Goal: Check status: Check status

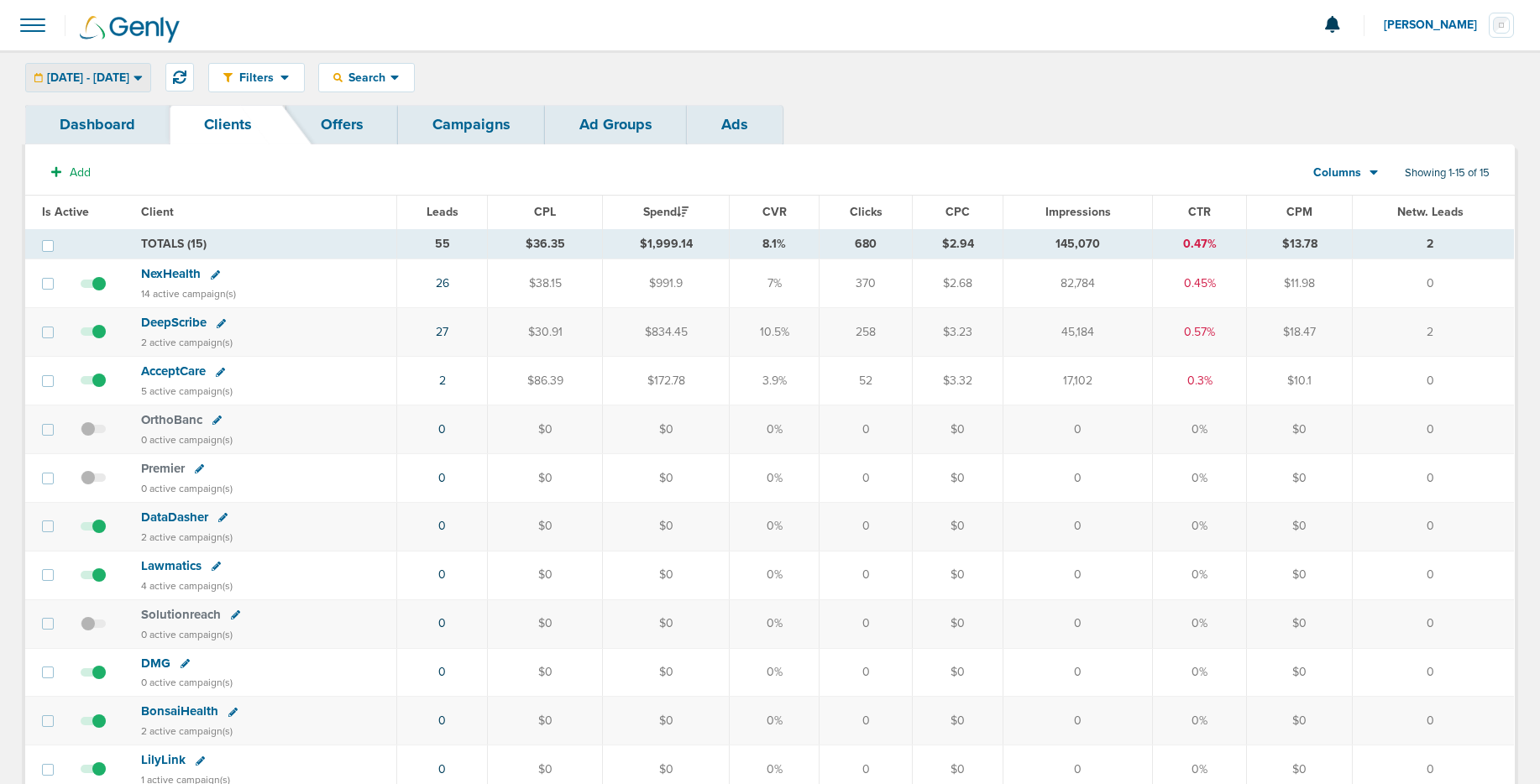
click at [129, 76] on span "02.03.2025 - 02.03.2025" at bounding box center [88, 77] width 83 height 12
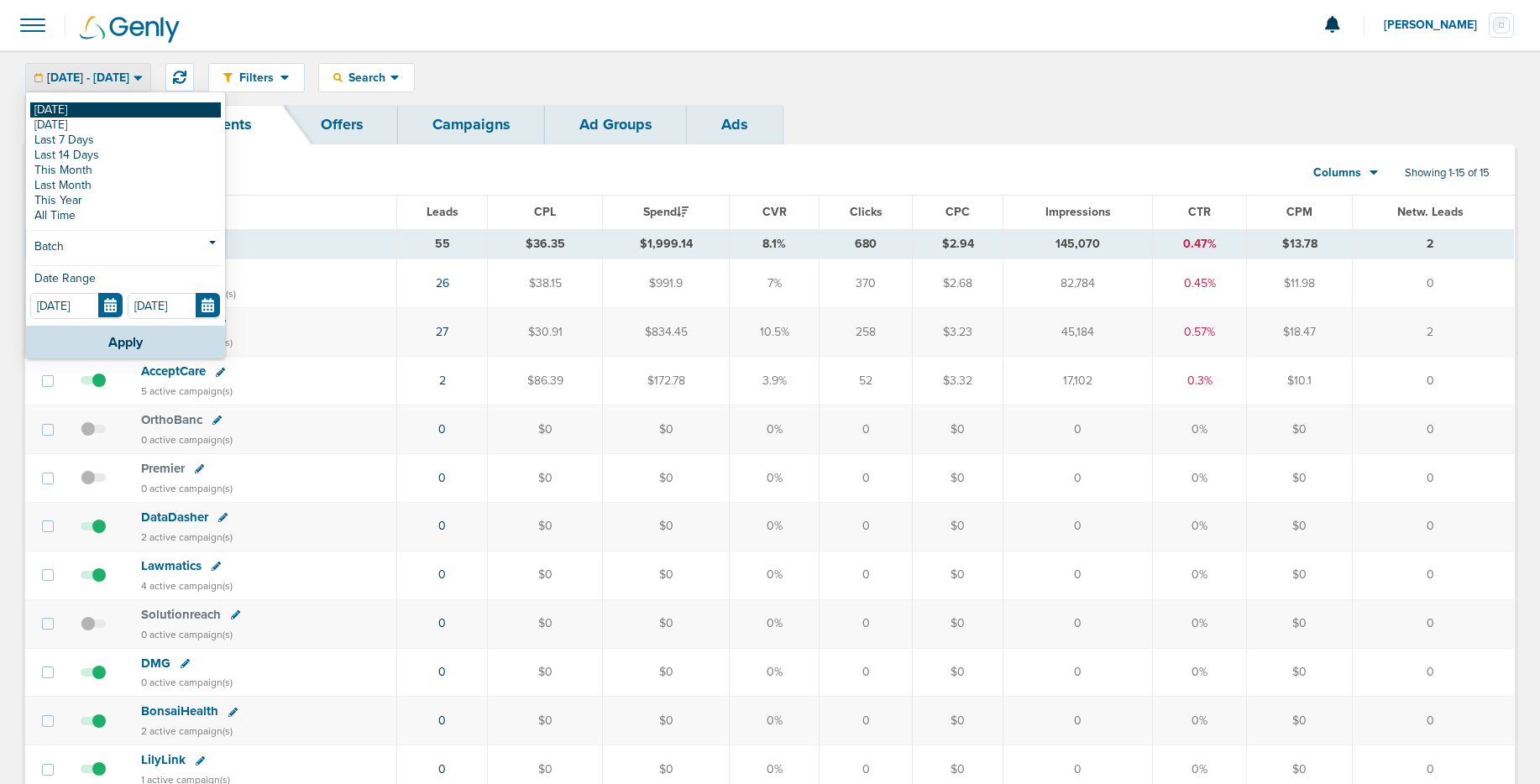
click at [115, 103] on link "[DATE]" at bounding box center [125, 109] width 190 height 15
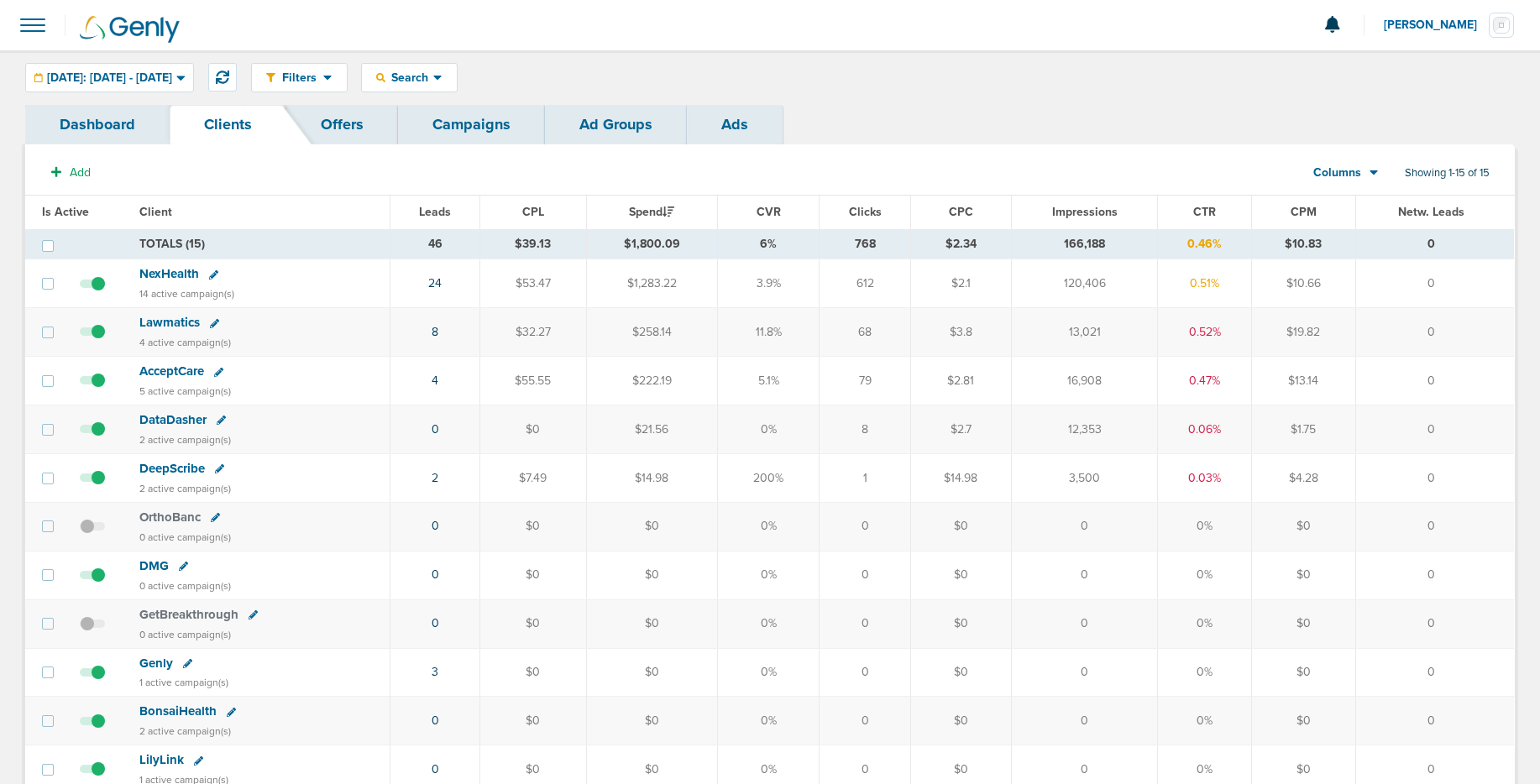
click at [169, 276] on span "NexHealth" at bounding box center [169, 273] width 60 height 15
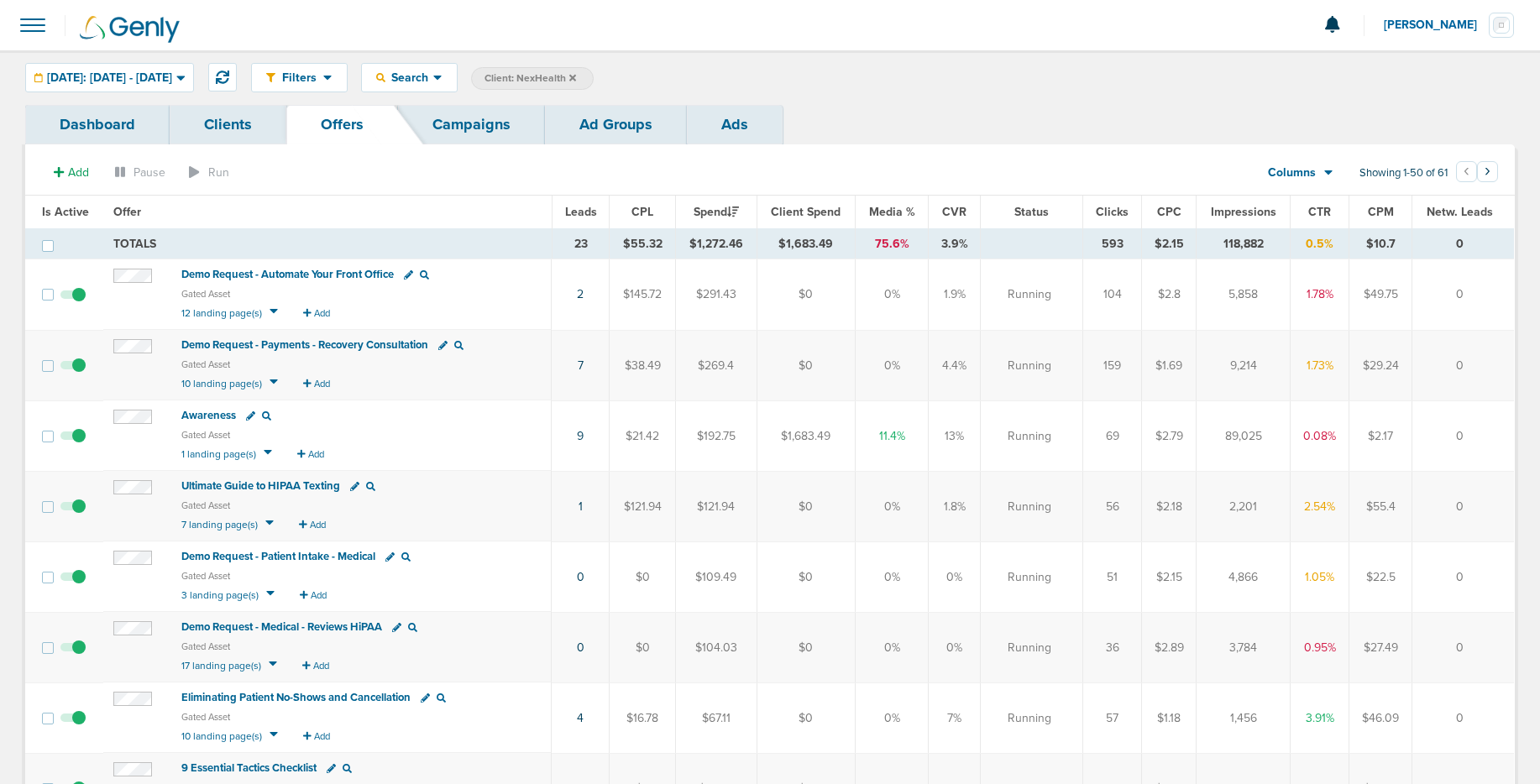
click at [725, 120] on link "Ads" at bounding box center [734, 124] width 96 height 39
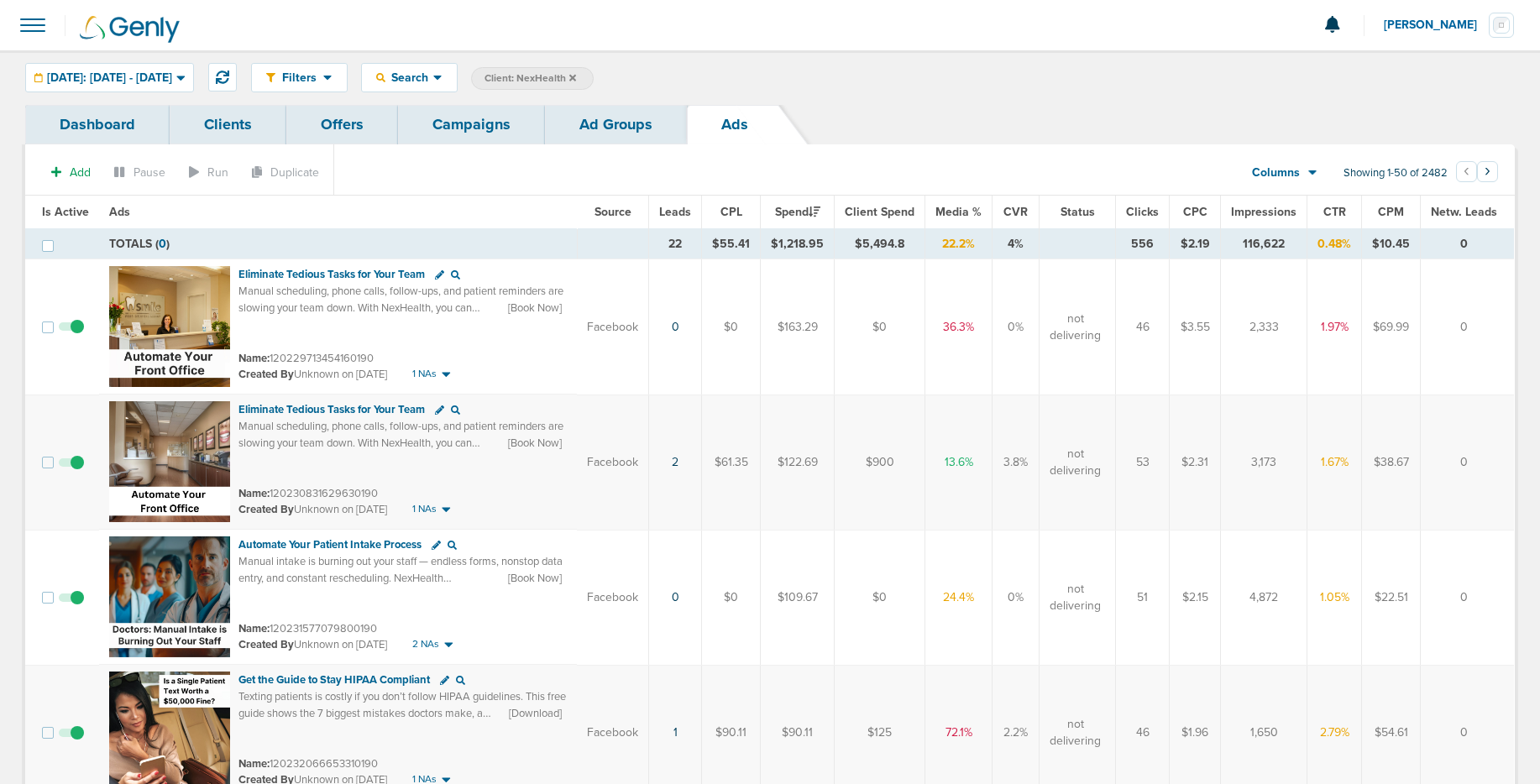
click at [683, 214] on span "Leads" at bounding box center [675, 212] width 32 height 14
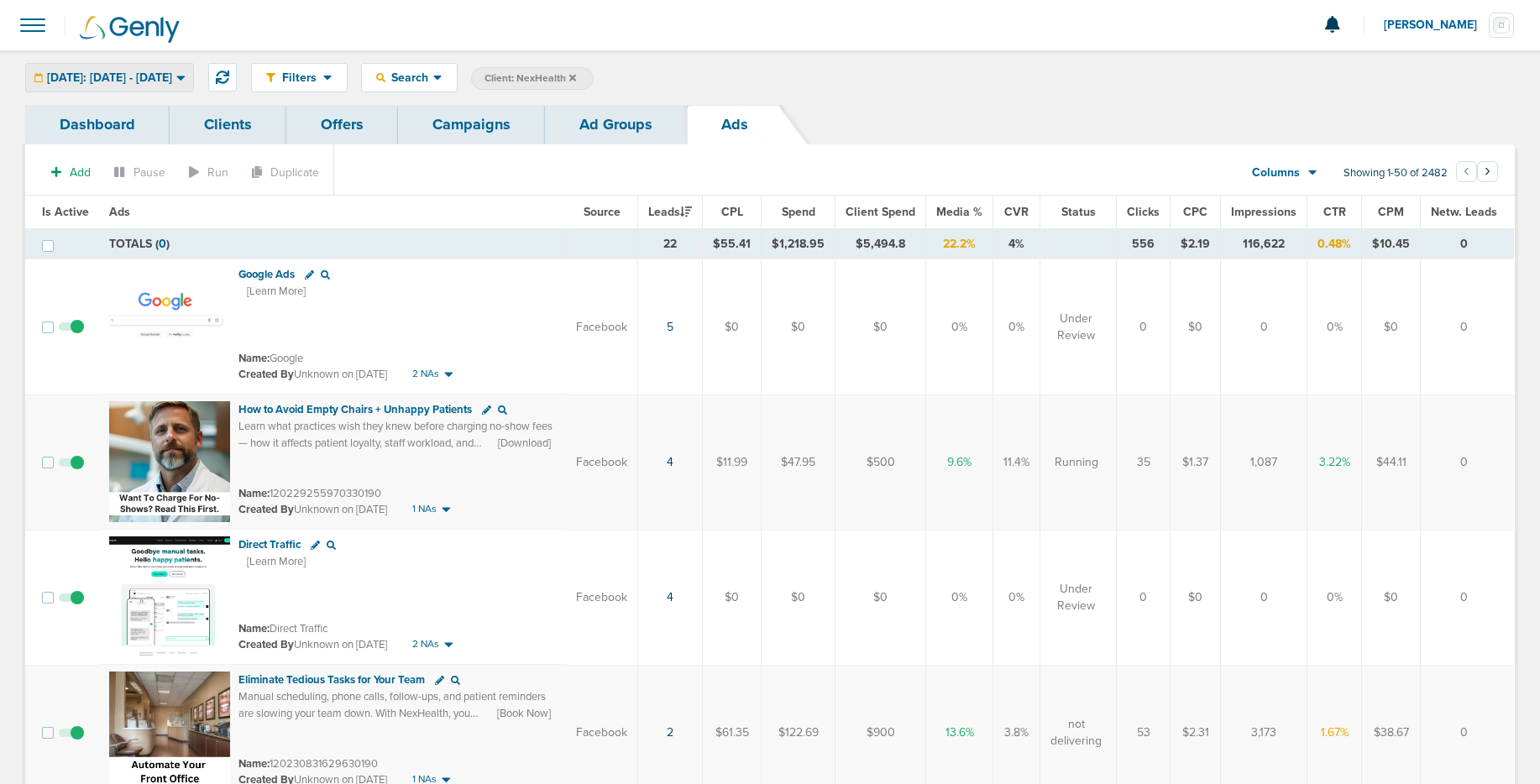
click at [193, 81] on div "[DATE]: [DATE] - [DATE]" at bounding box center [109, 77] width 167 height 28
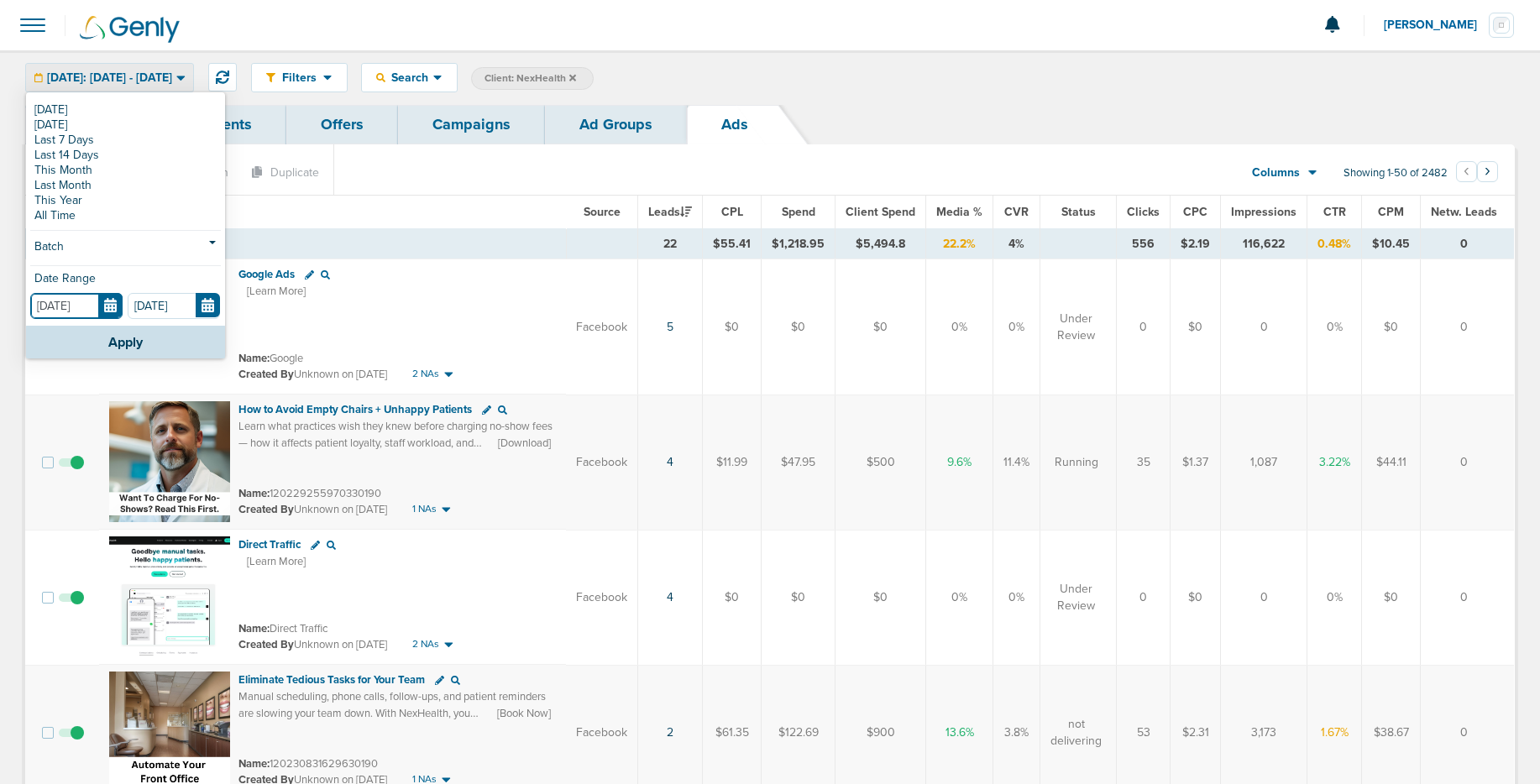
click at [108, 306] on input "[DATE]" at bounding box center [76, 306] width 92 height 26
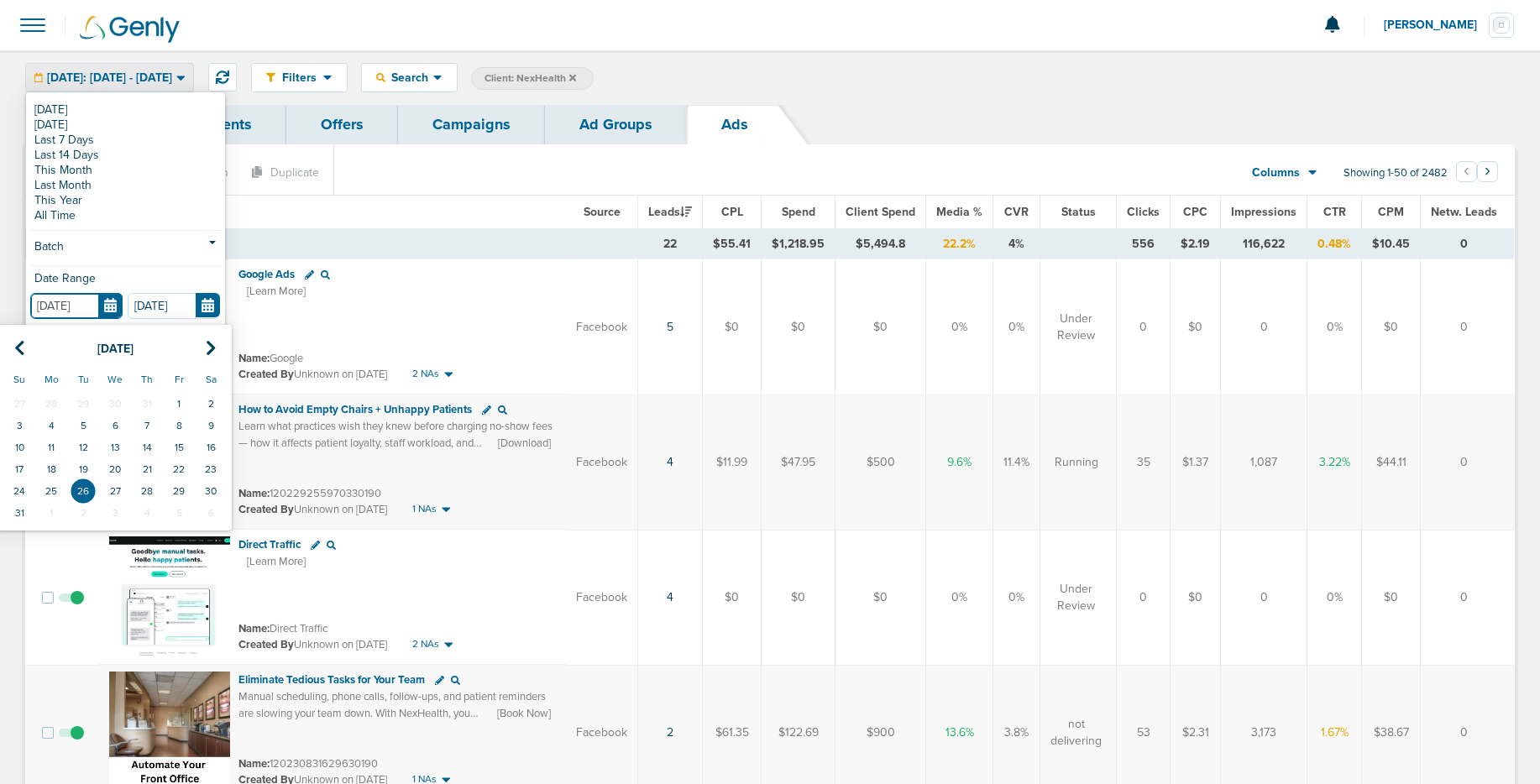
click at [184, 468] on td "22" at bounding box center [179, 469] width 32 height 22
type input "08.22.2025"
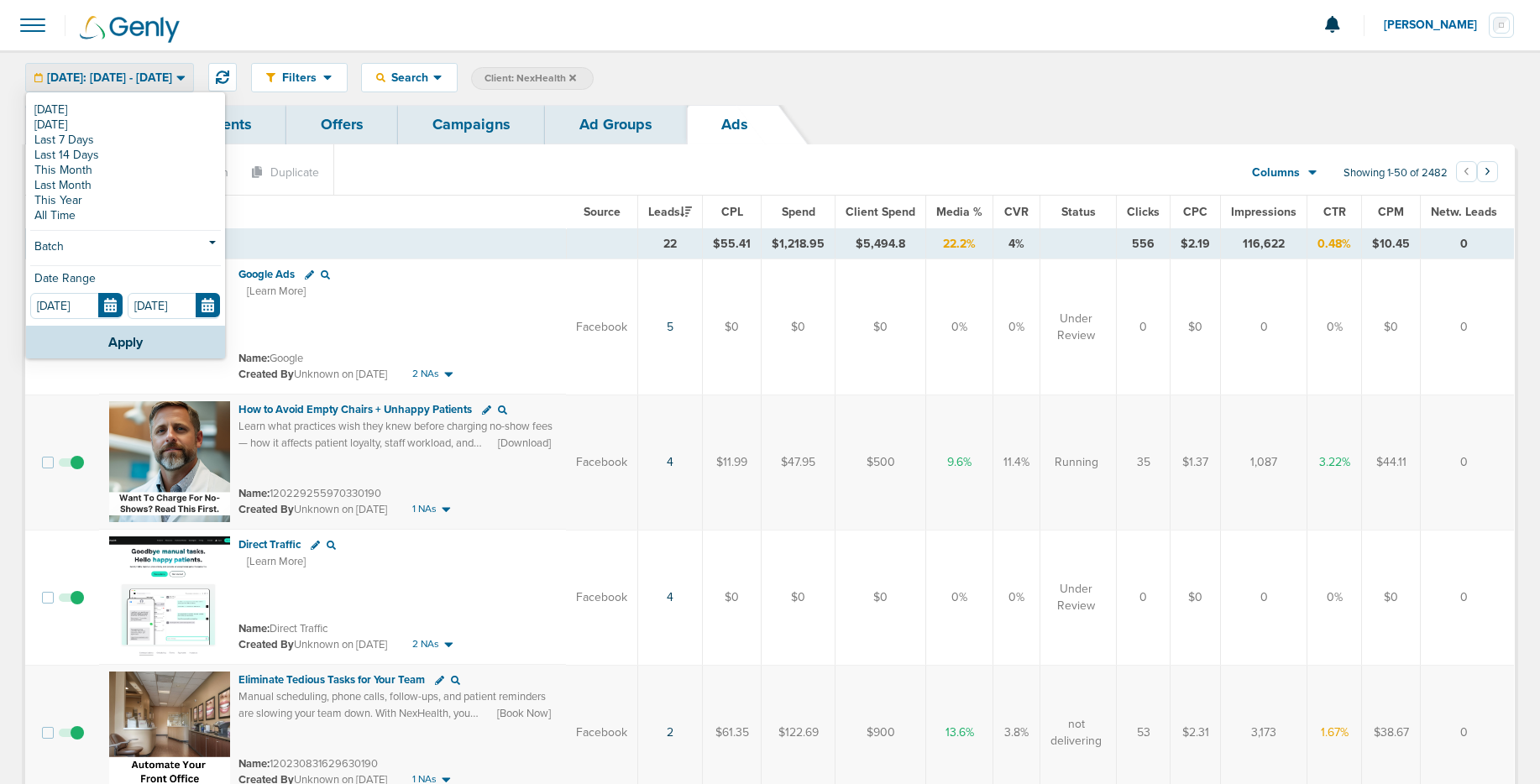
click at [179, 346] on button "Apply" at bounding box center [125, 341] width 199 height 33
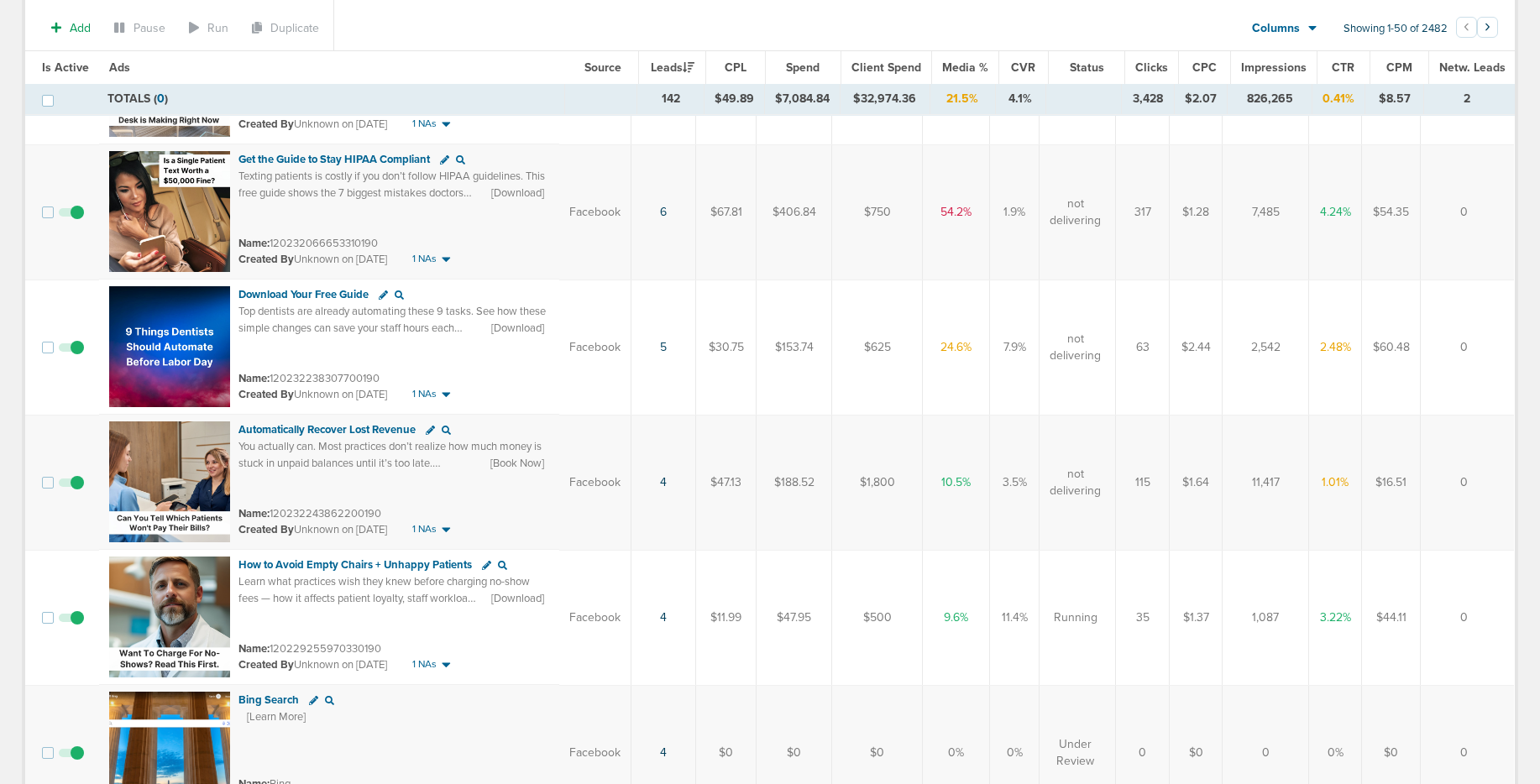
scroll to position [1067, 0]
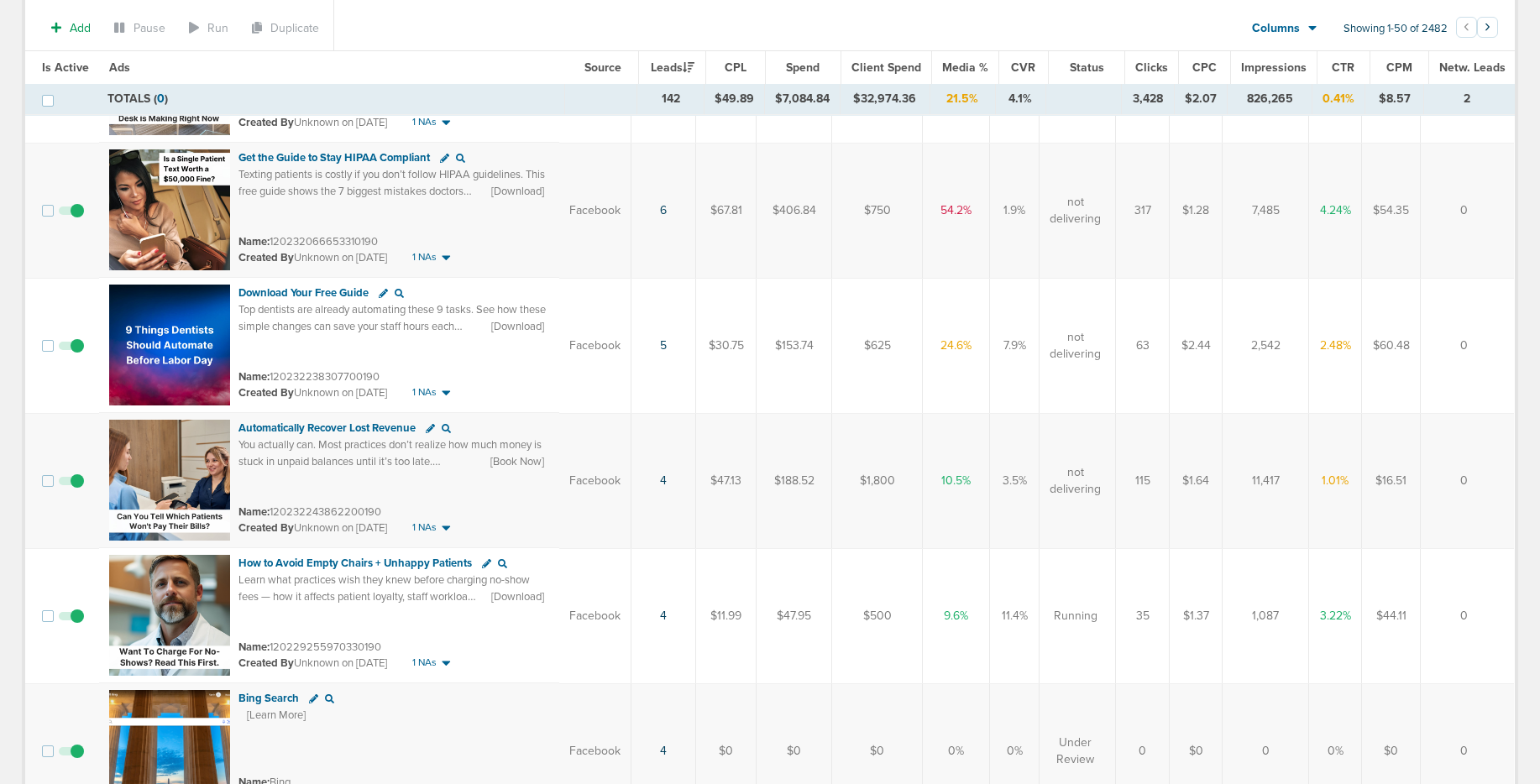
drag, startPoint x: 365, startPoint y: 366, endPoint x: 271, endPoint y: 375, distance: 94.4
click at [271, 375] on div "Name: 120232238307700190" at bounding box center [393, 377] width 310 height 17
copy small "120232238307700190"
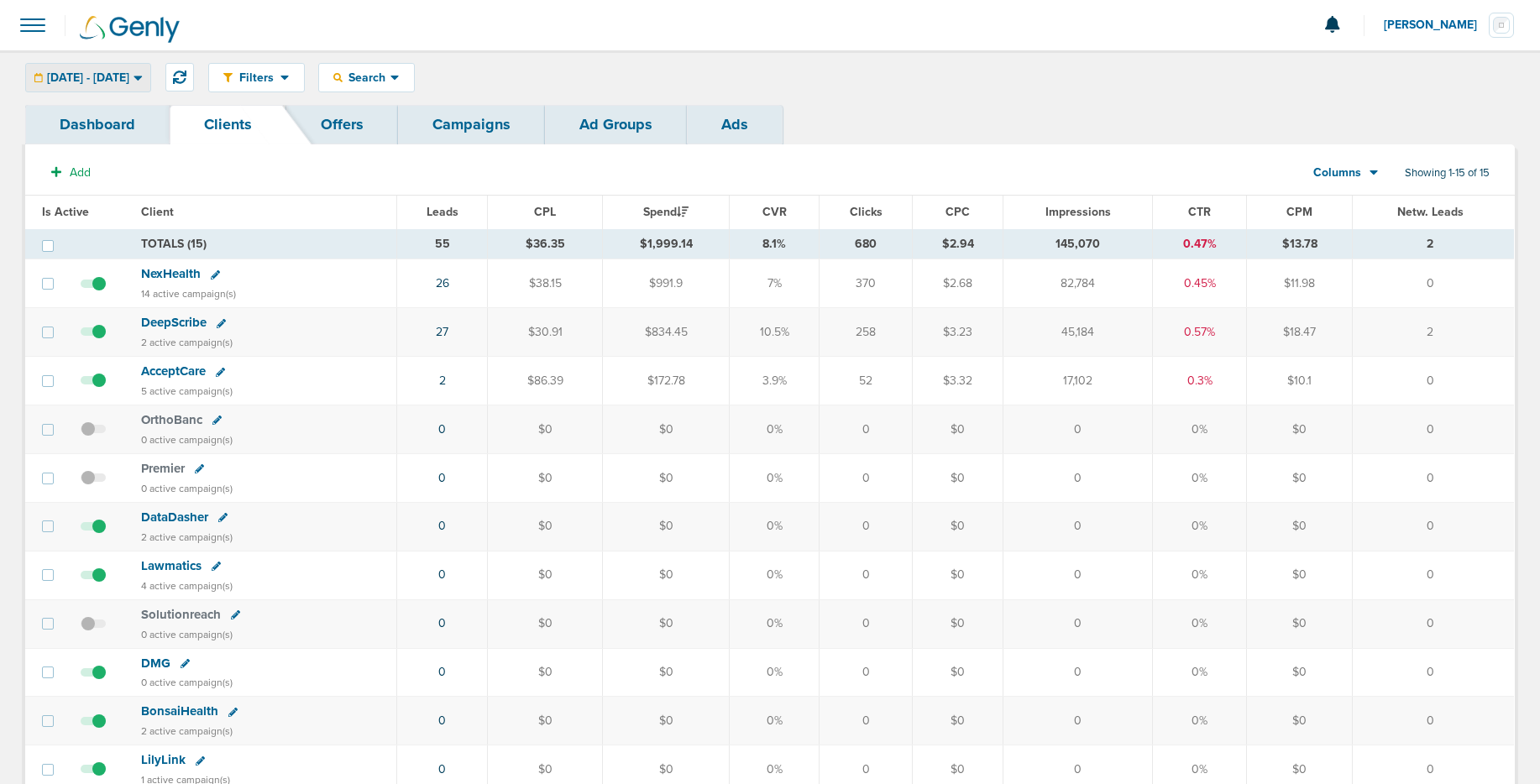
click at [129, 81] on span "02.03.2025 - 02.03.2025" at bounding box center [88, 77] width 83 height 12
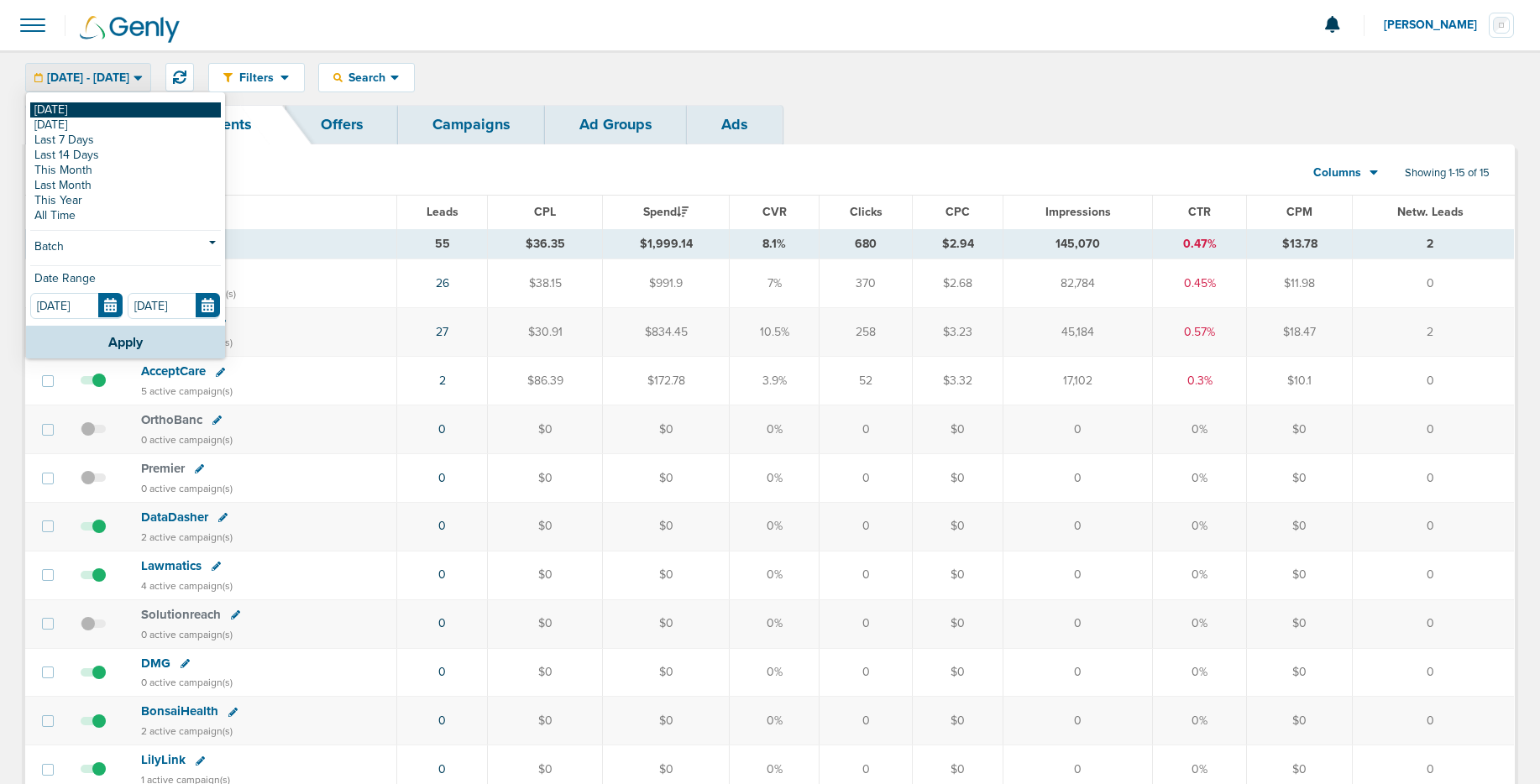
click at [168, 102] on link "[DATE]" at bounding box center [125, 109] width 190 height 15
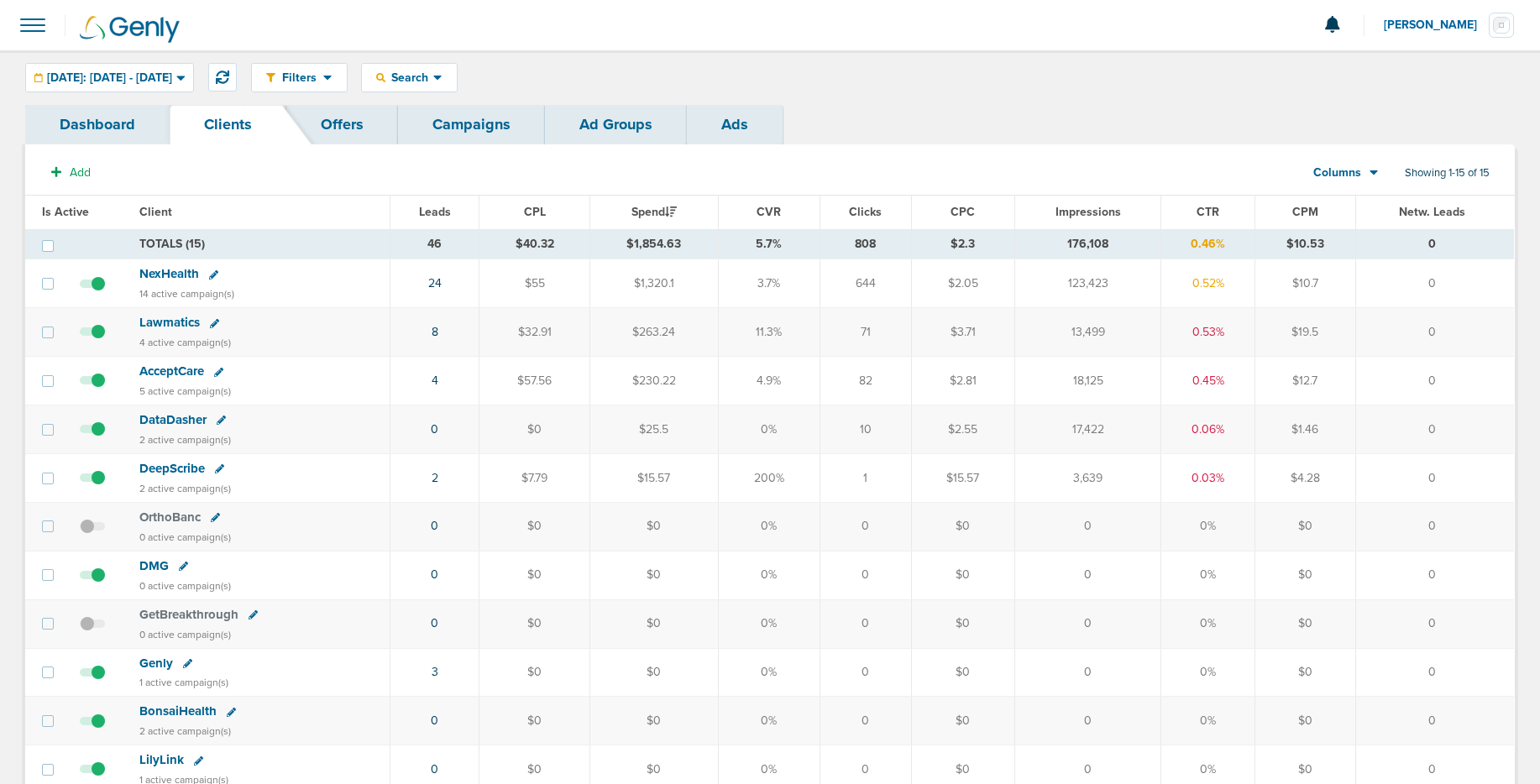
click at [174, 272] on span "NexHealth" at bounding box center [169, 273] width 60 height 15
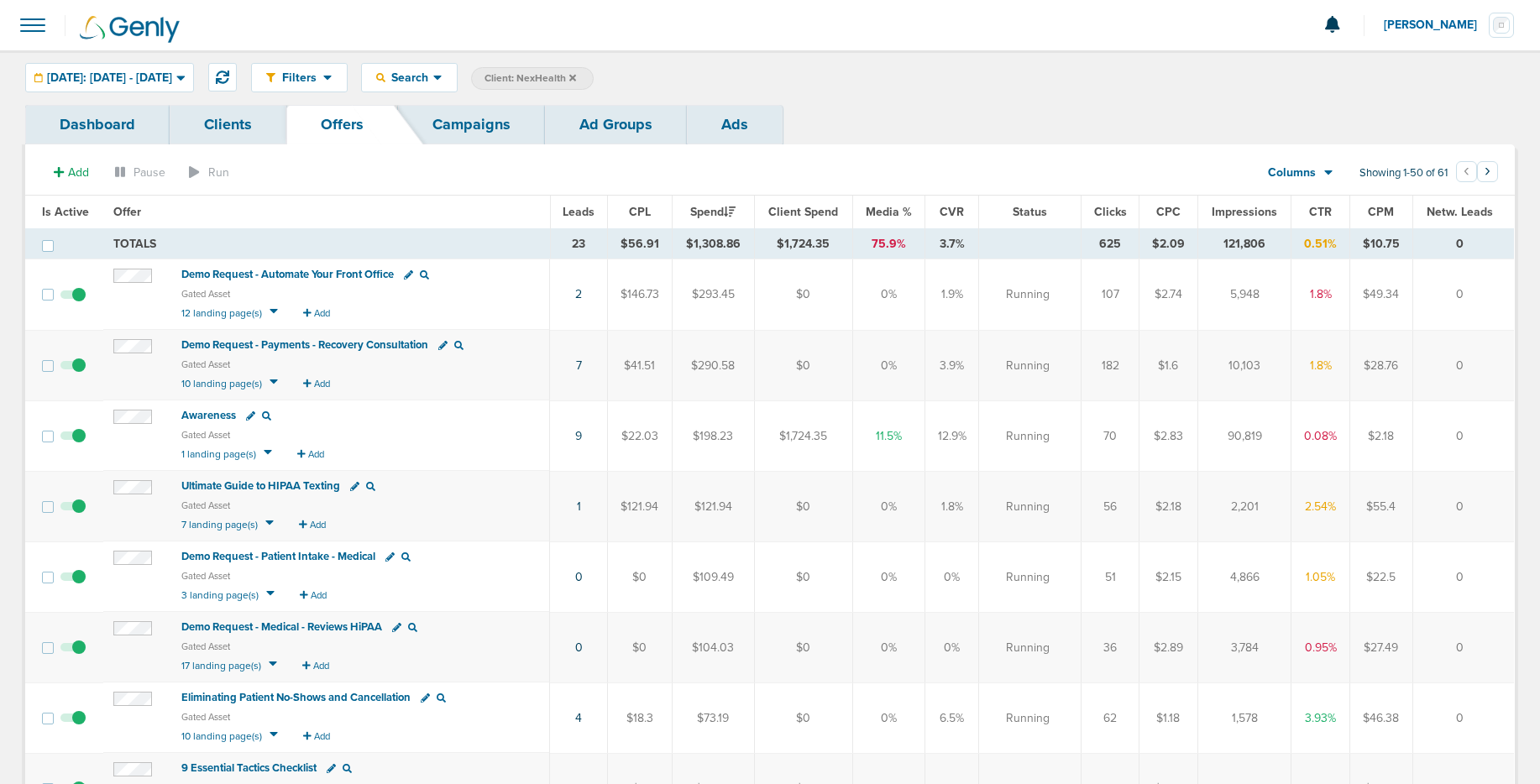
click at [34, 22] on span at bounding box center [33, 26] width 37 height 37
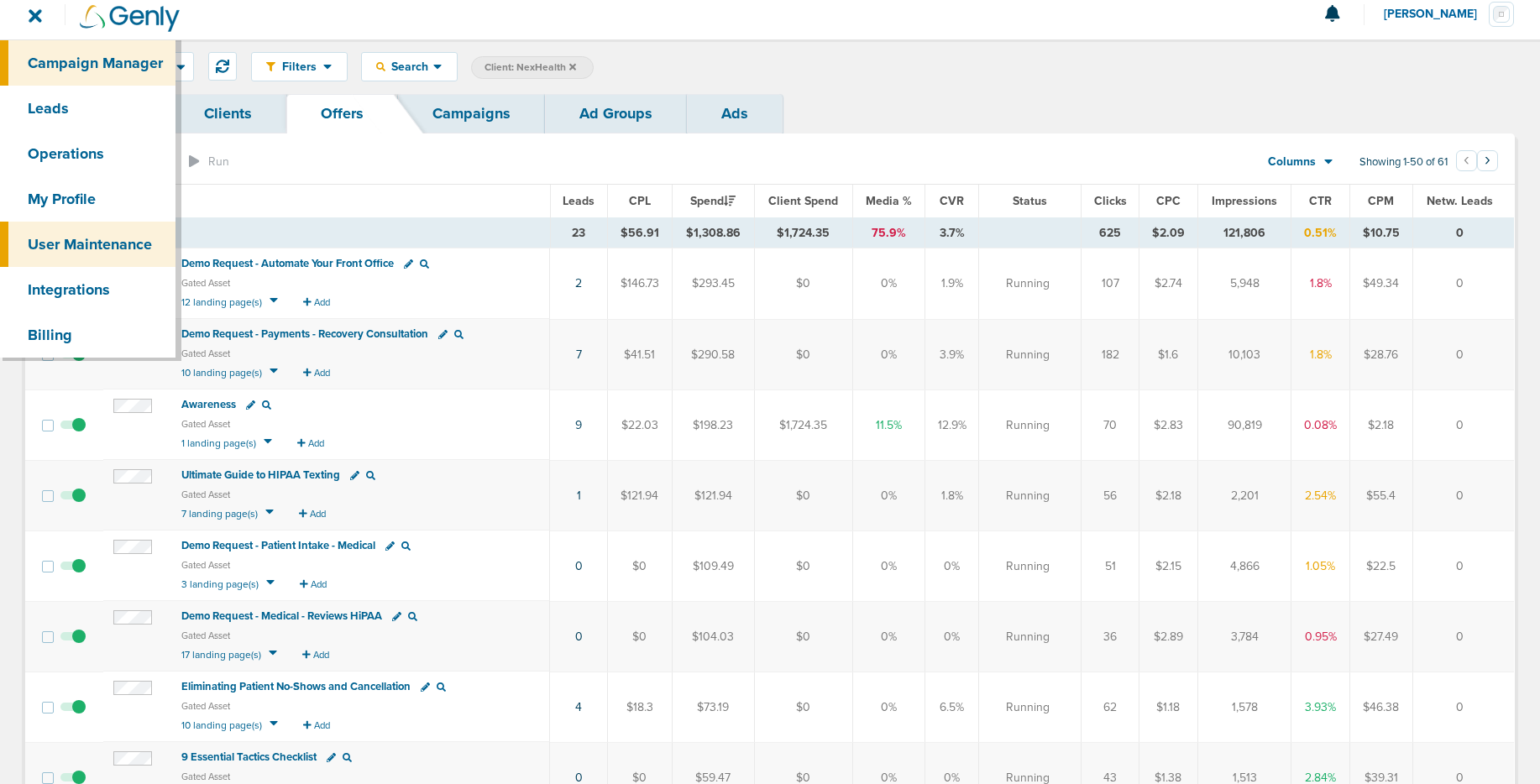
scroll to position [22, 0]
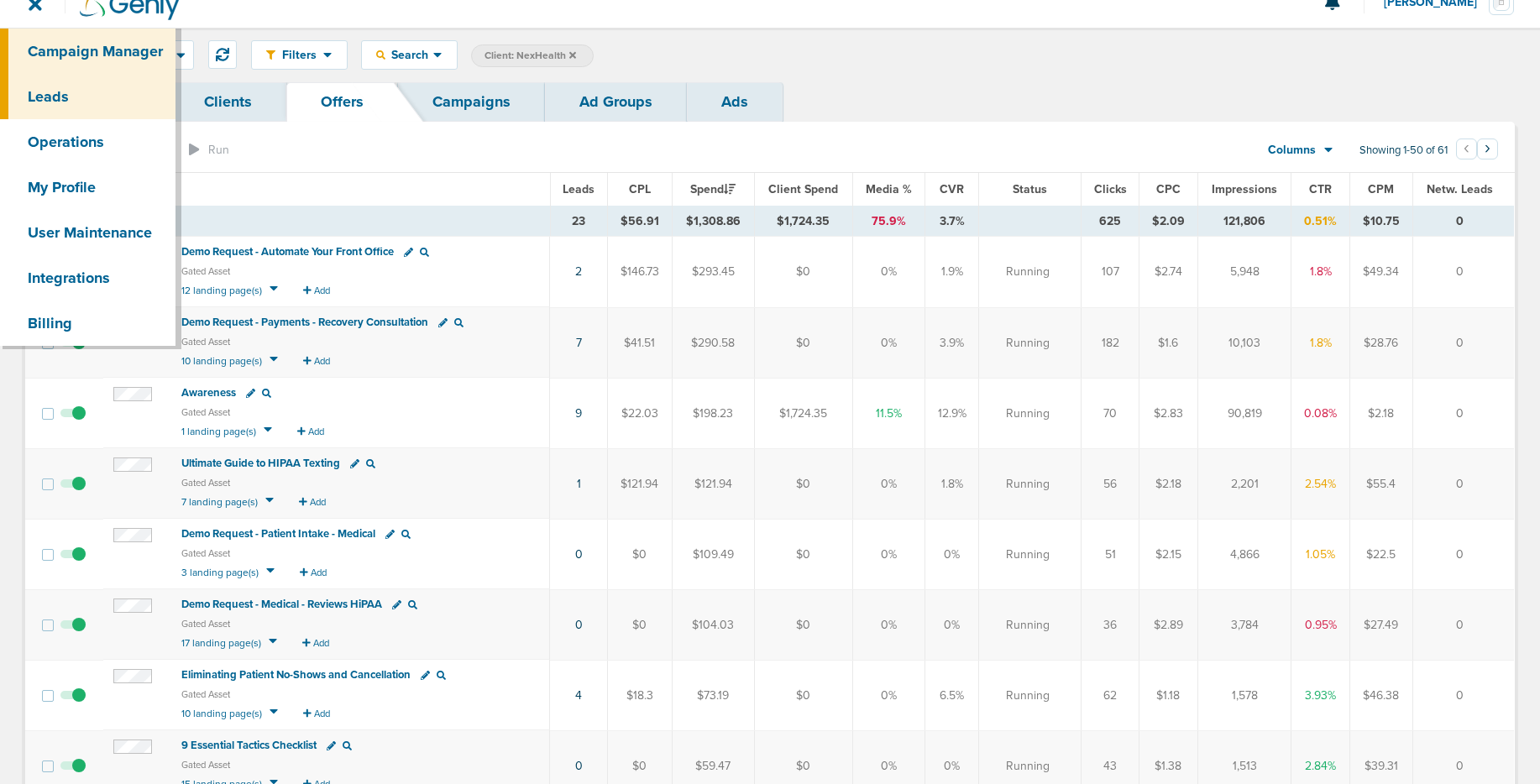
click at [81, 102] on link "Leads" at bounding box center [87, 96] width 175 height 45
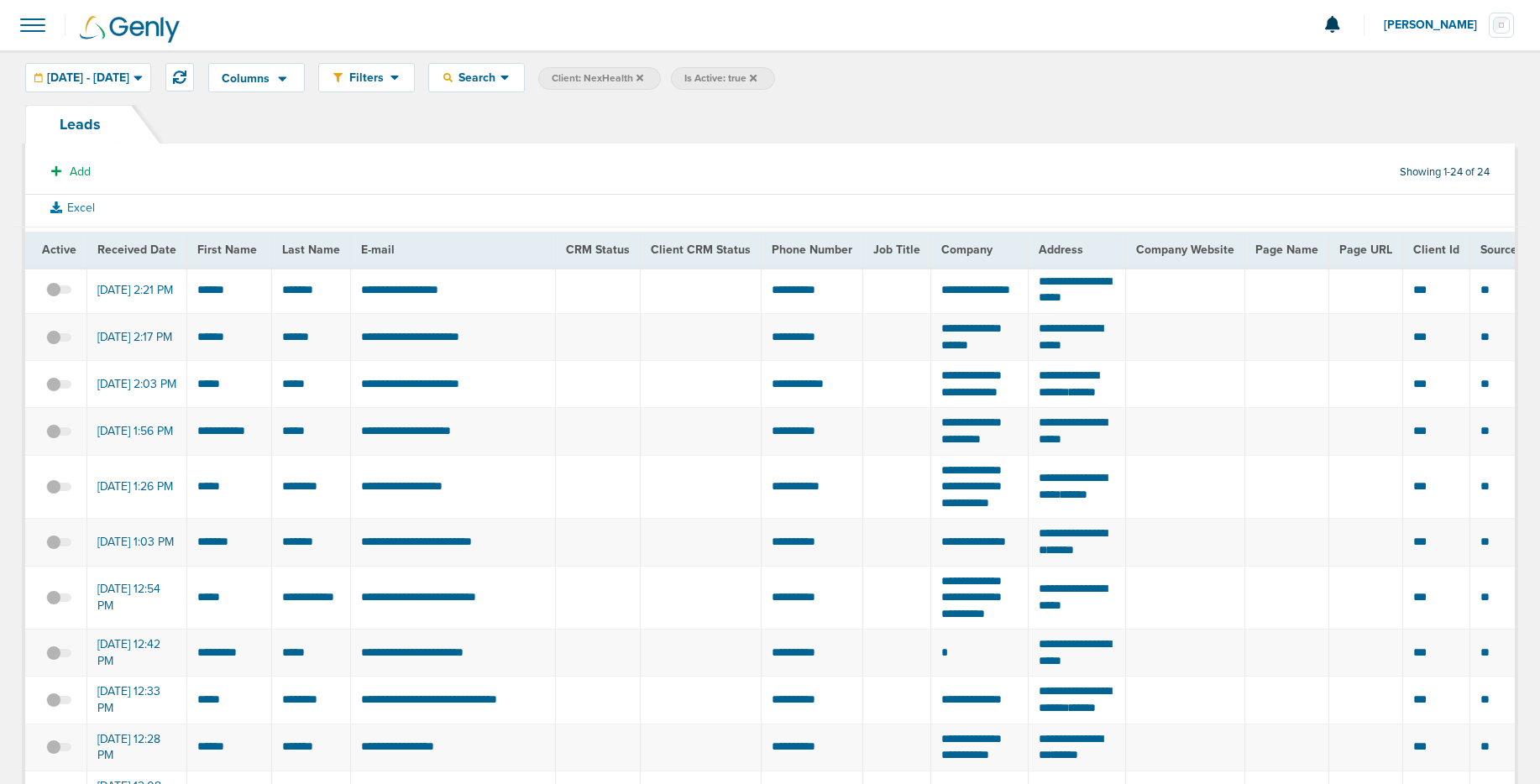
click at [757, 78] on icon at bounding box center [753, 77] width 7 height 7
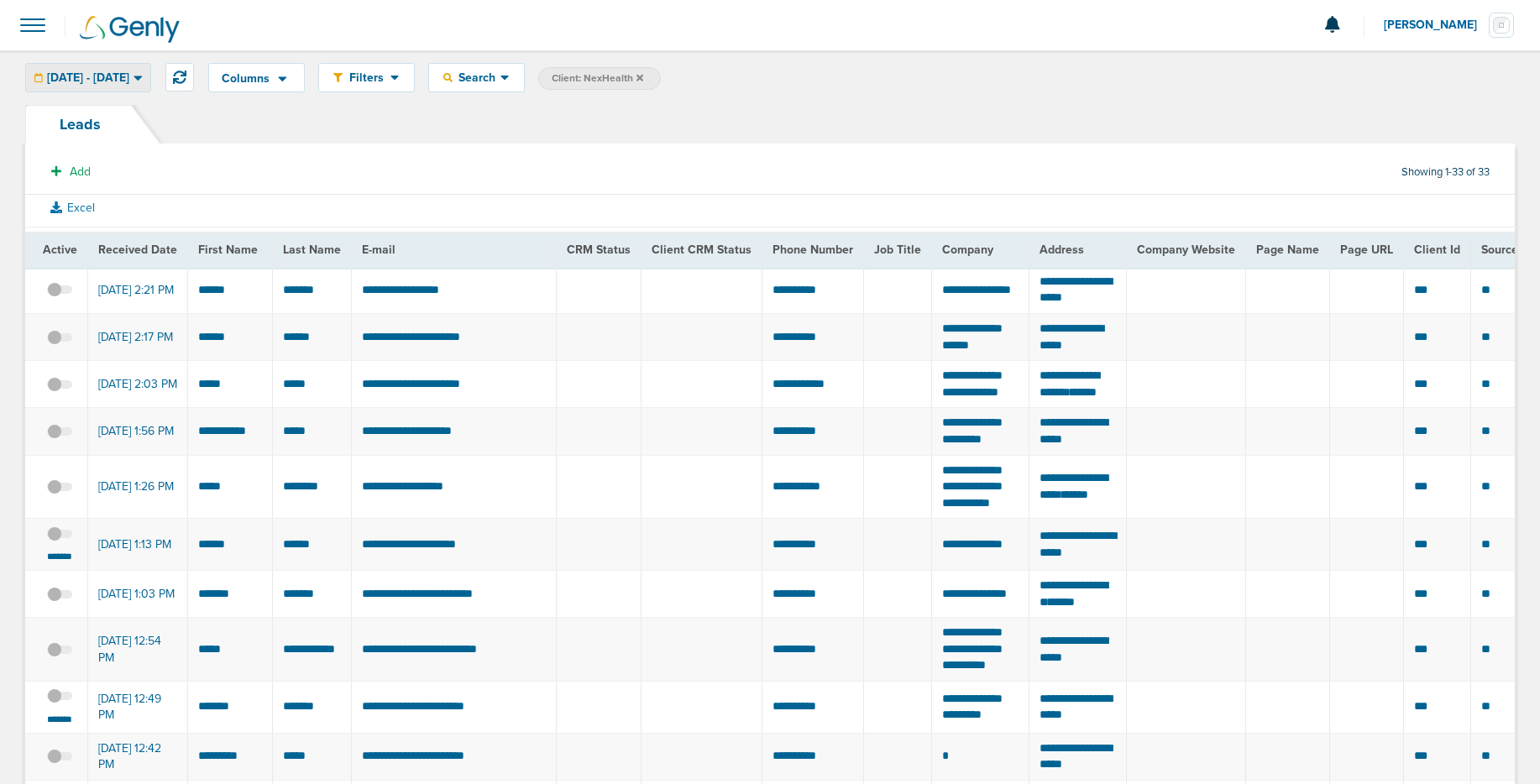
click at [129, 74] on span "08.26.2025 - 08.26.2025" at bounding box center [88, 77] width 83 height 12
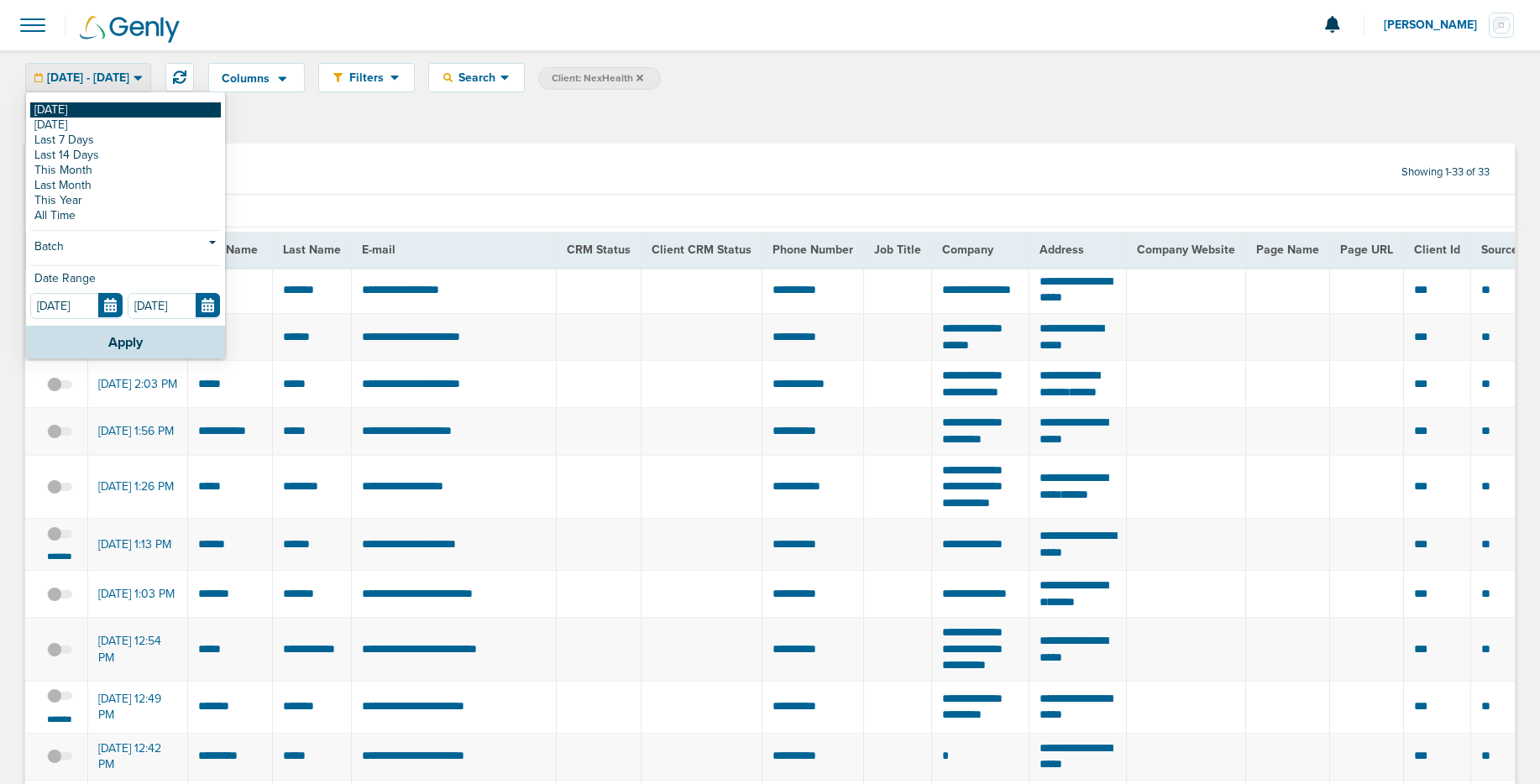
click at [166, 106] on link "[DATE]" at bounding box center [125, 109] width 190 height 15
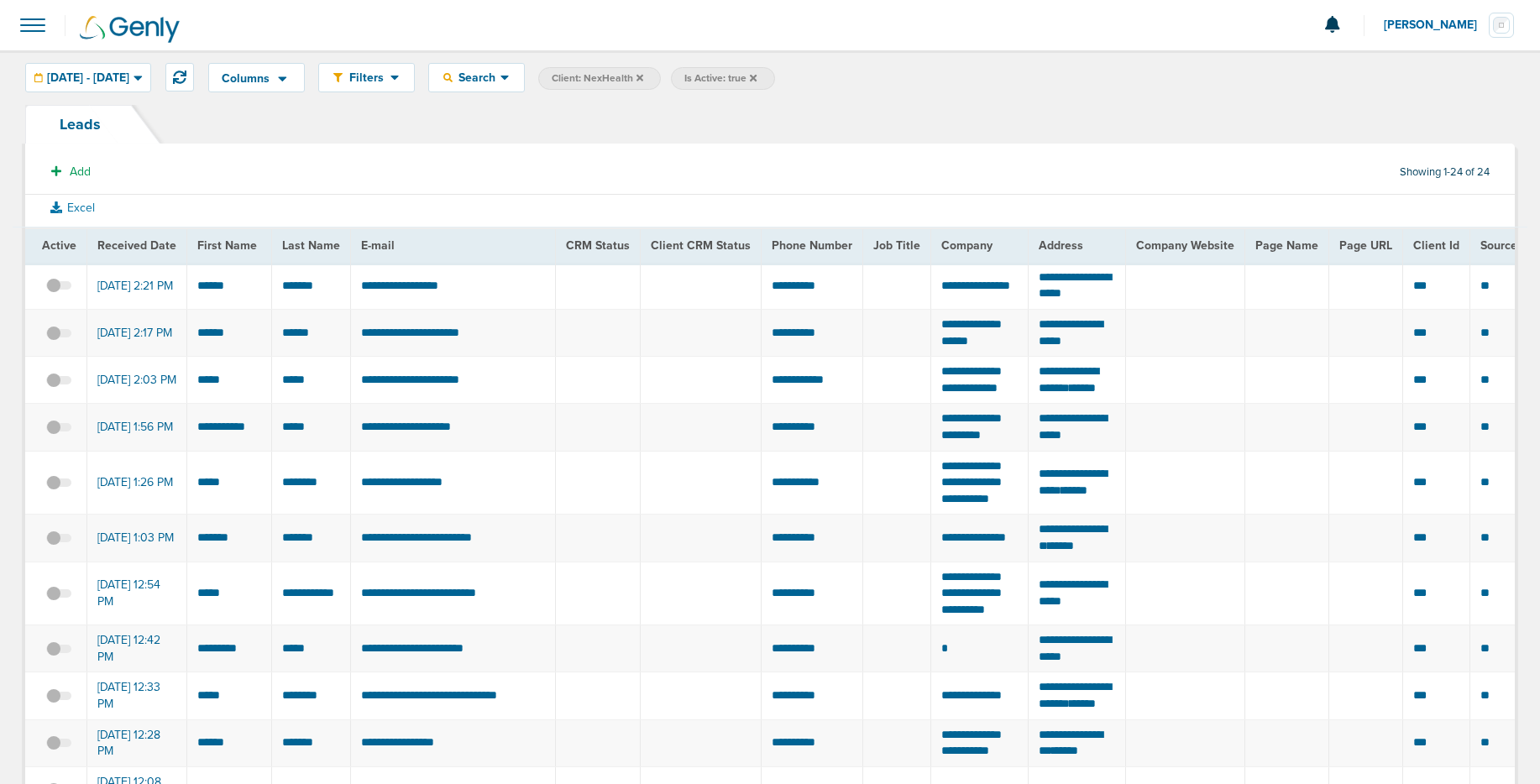
click at [757, 76] on icon at bounding box center [753, 77] width 7 height 10
click at [757, 77] on icon at bounding box center [753, 77] width 7 height 7
click at [643, 76] on icon at bounding box center [640, 77] width 7 height 10
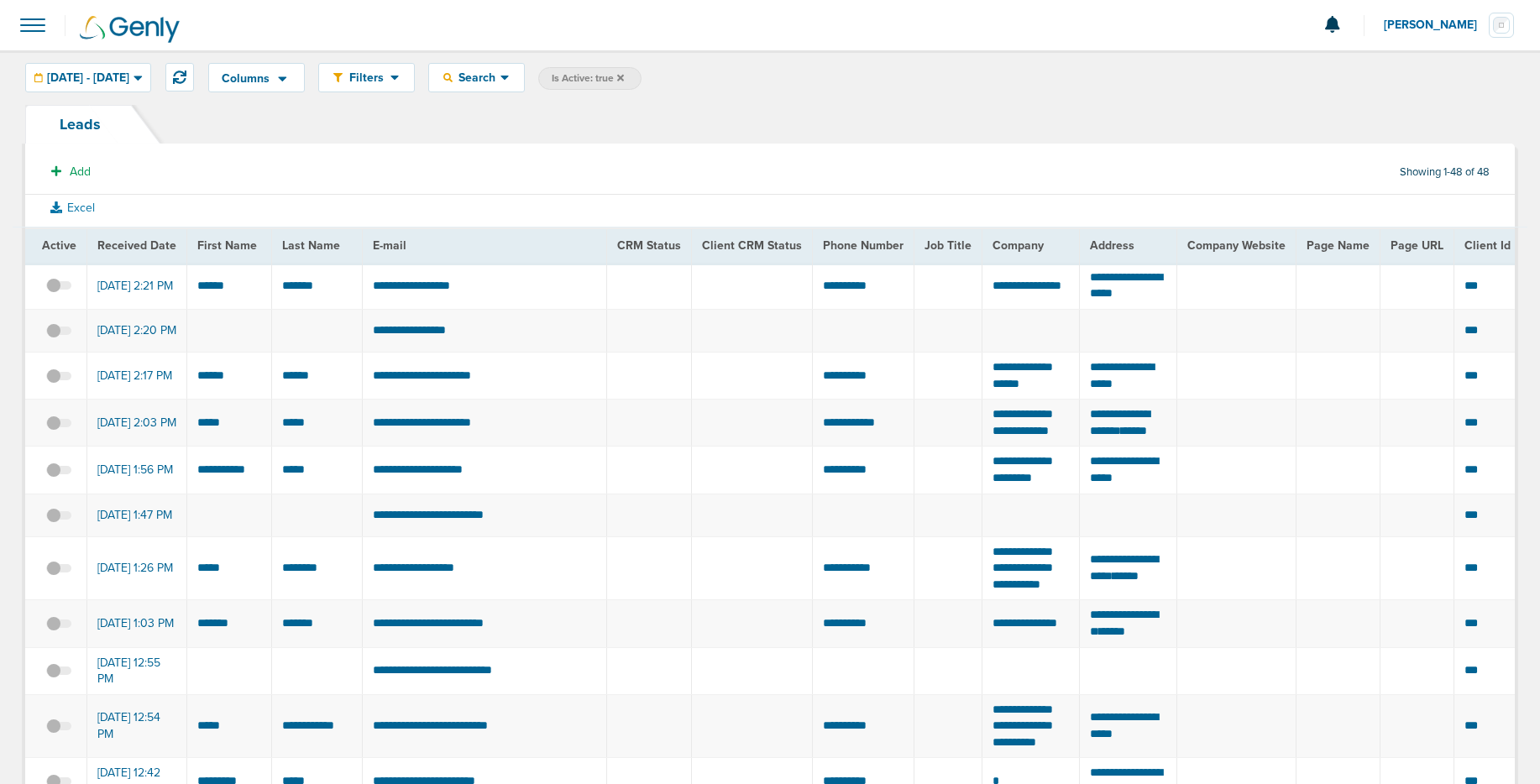
click at [642, 76] on span "Is Active: true" at bounding box center [590, 78] width 103 height 22
click at [624, 77] on icon at bounding box center [621, 77] width 7 height 10
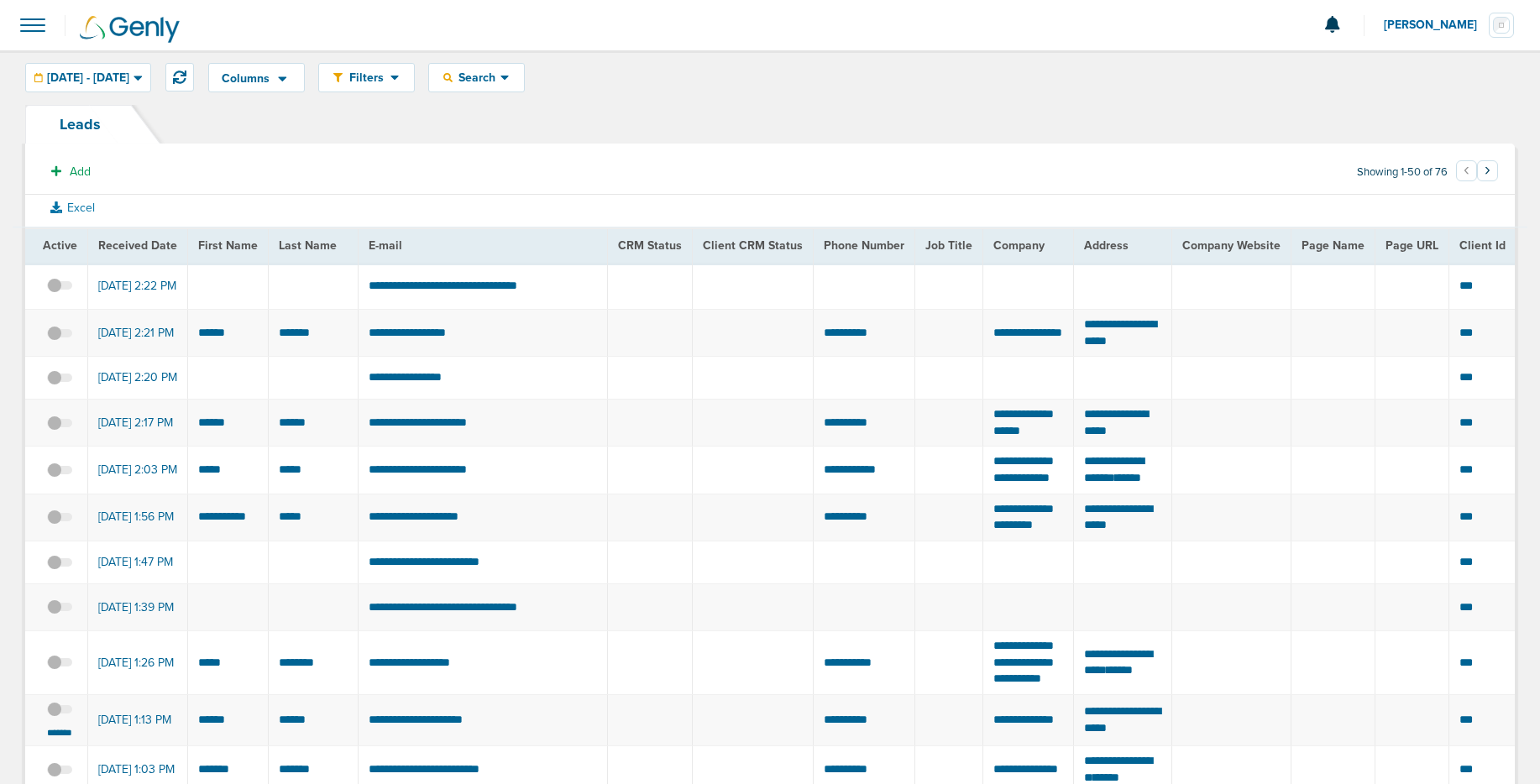
click at [31, 25] on span at bounding box center [33, 26] width 37 height 37
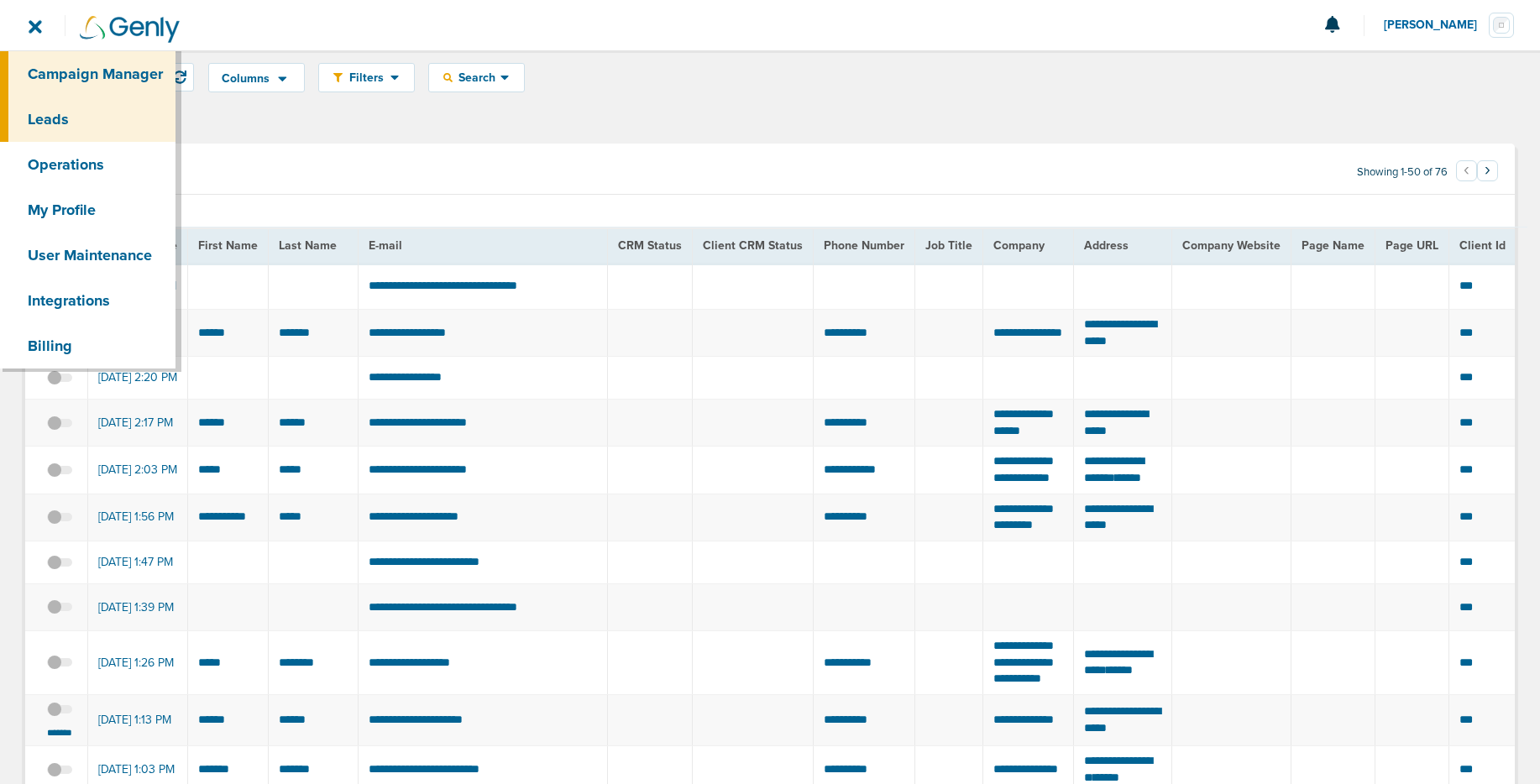
click at [73, 76] on link "Campaign Manager" at bounding box center [87, 74] width 175 height 45
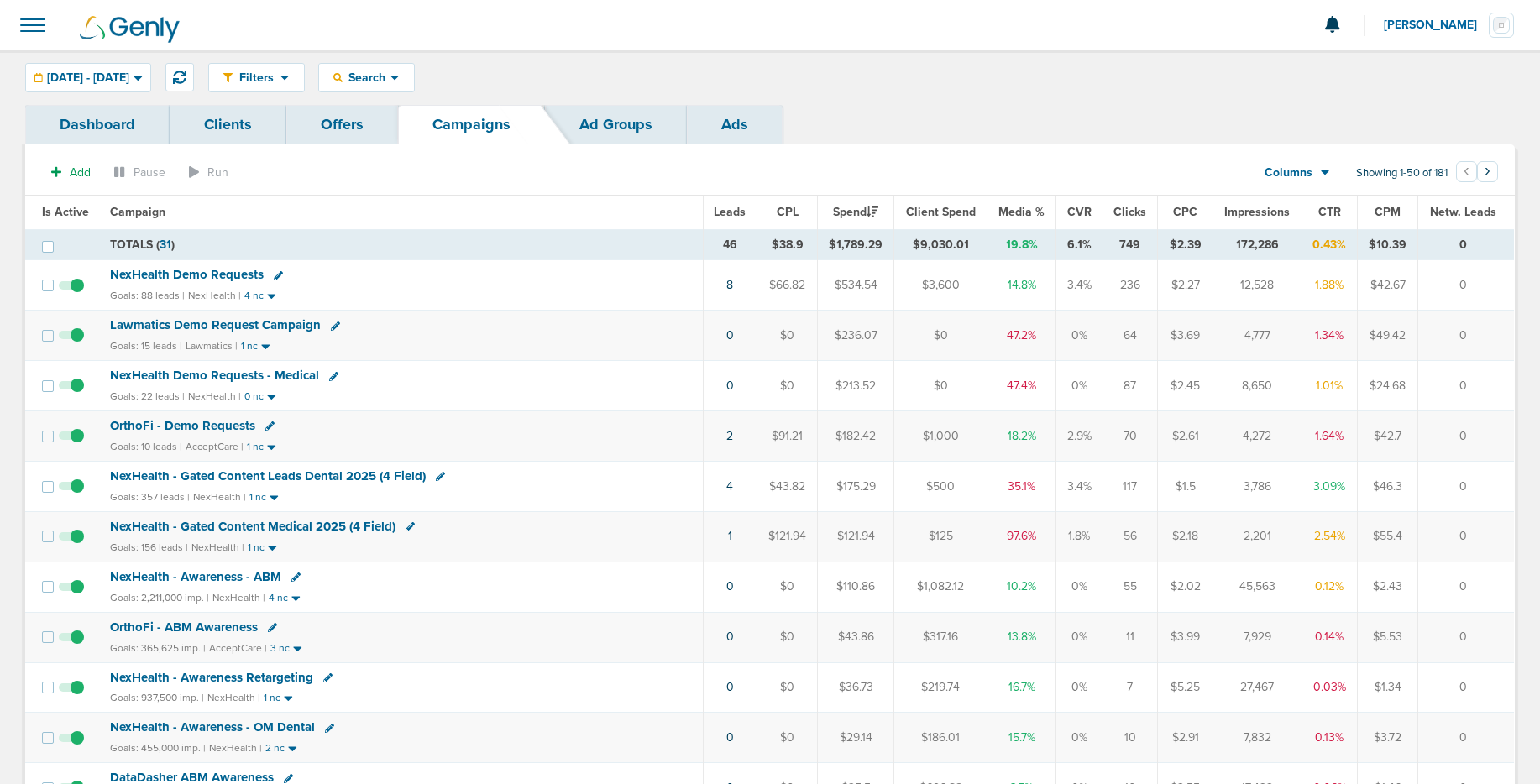
click at [238, 275] on span "NexHealth Demo Requests" at bounding box center [187, 274] width 154 height 15
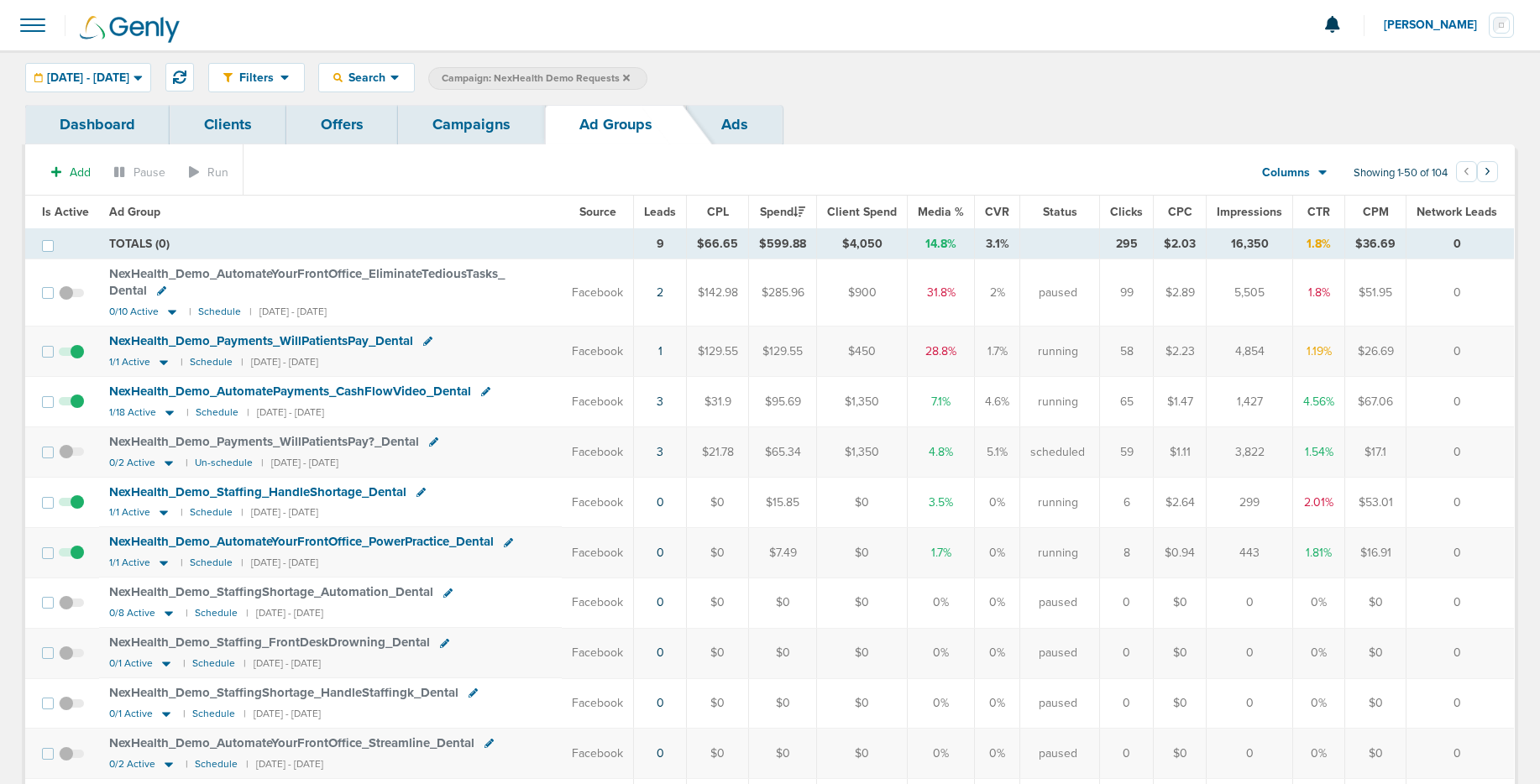
click at [725, 132] on link "Ads" at bounding box center [734, 124] width 96 height 39
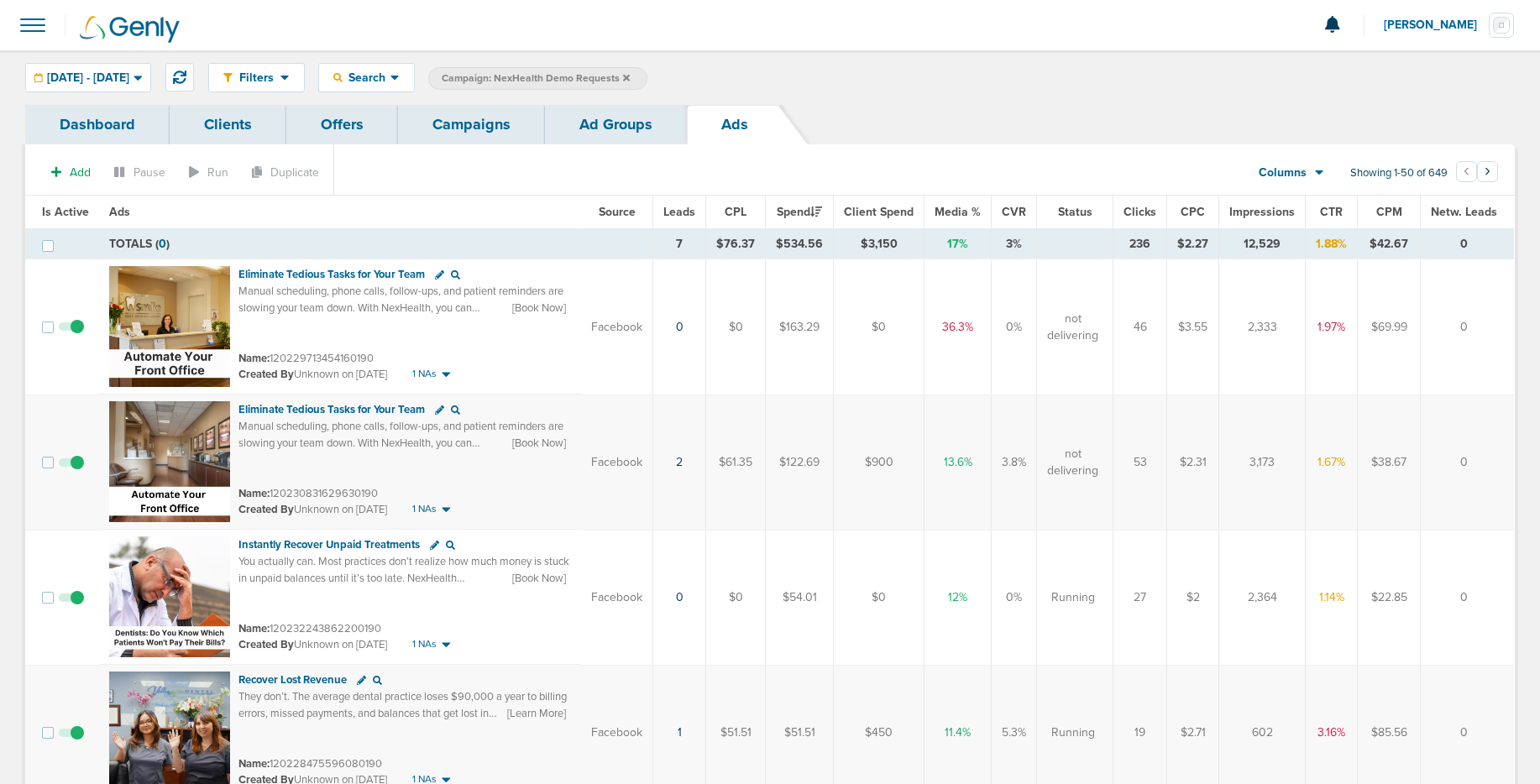
click at [44, 25] on span at bounding box center [33, 26] width 37 height 37
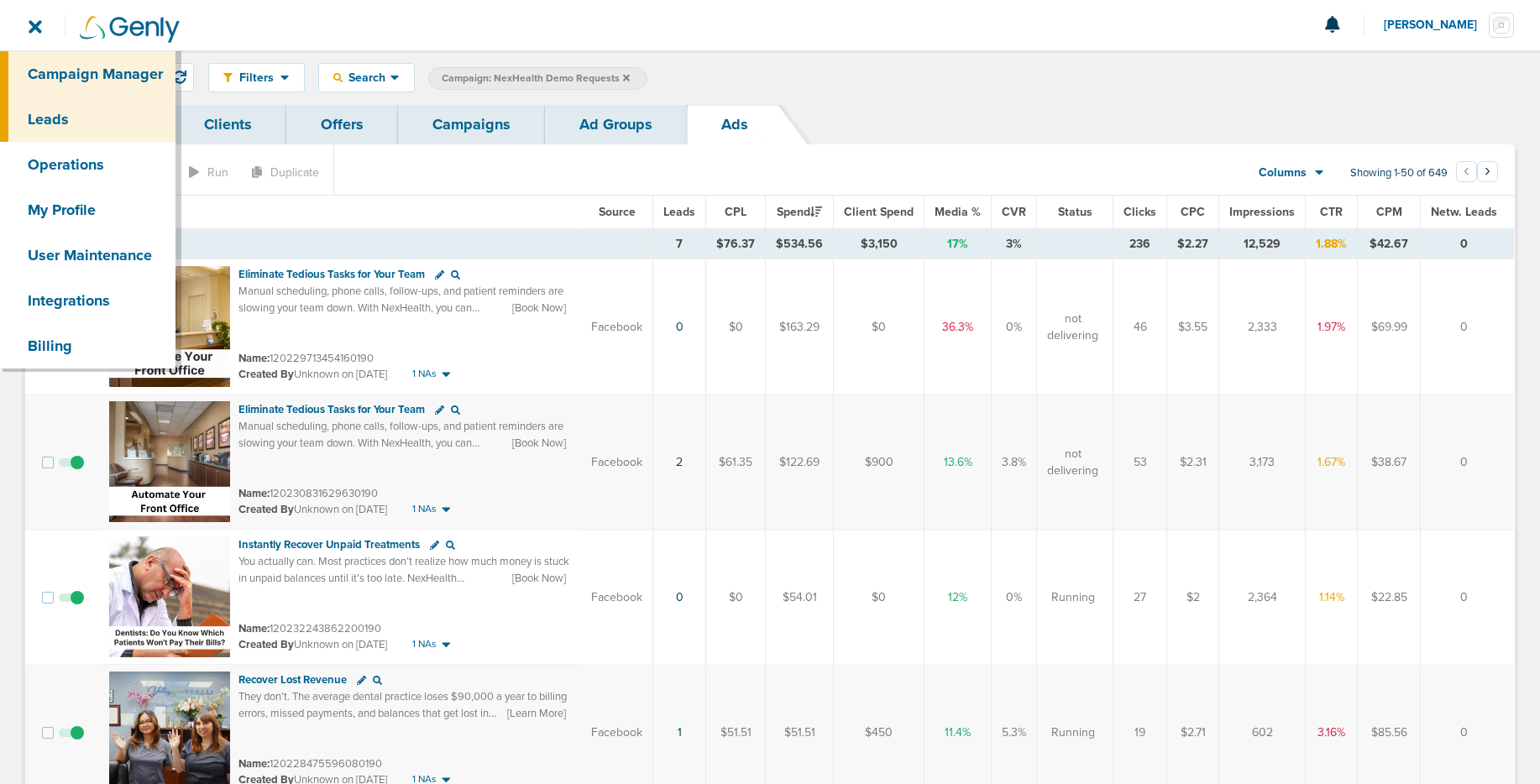
click at [59, 111] on link "Leads" at bounding box center [87, 119] width 175 height 45
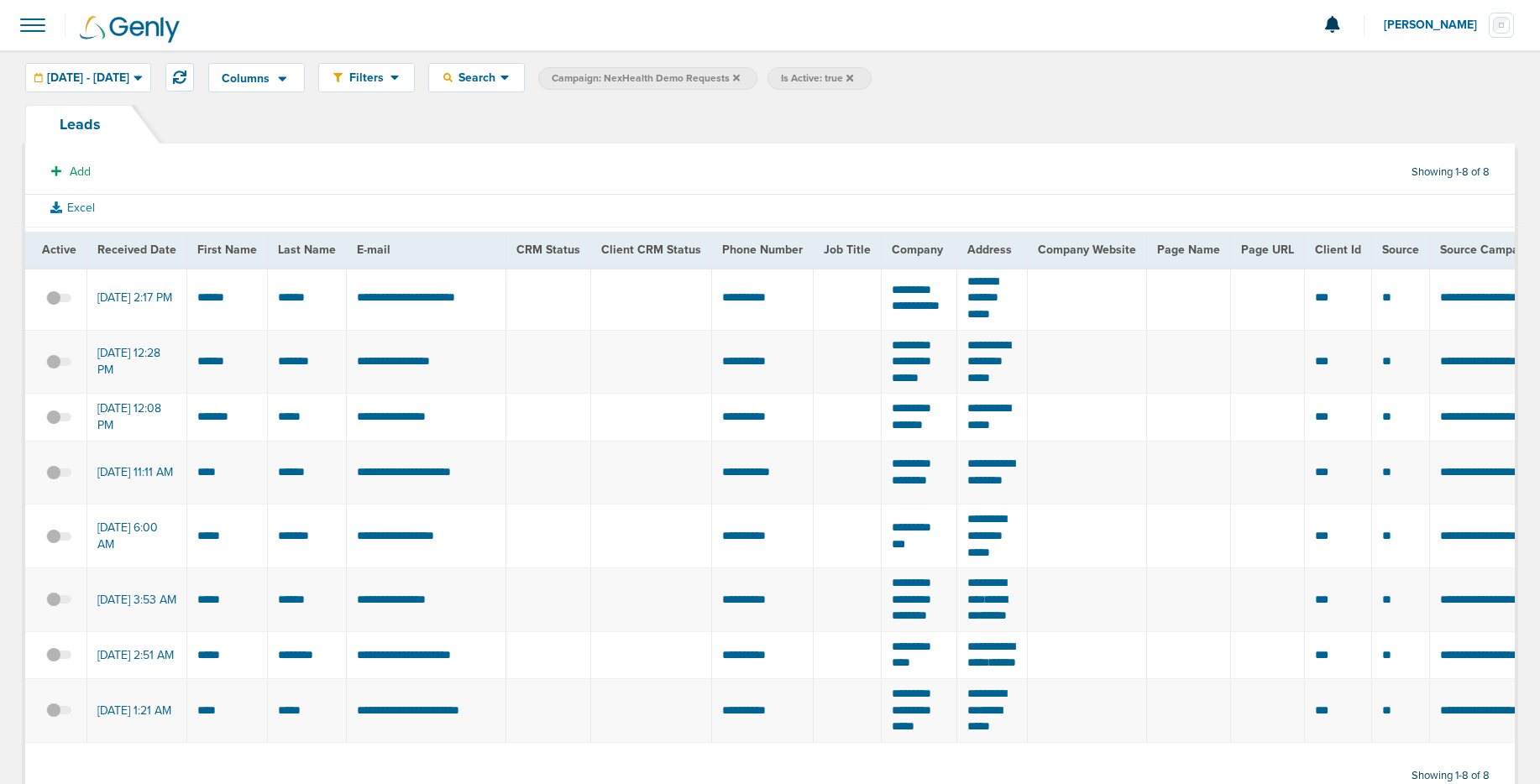
click at [853, 76] on icon at bounding box center [850, 77] width 7 height 7
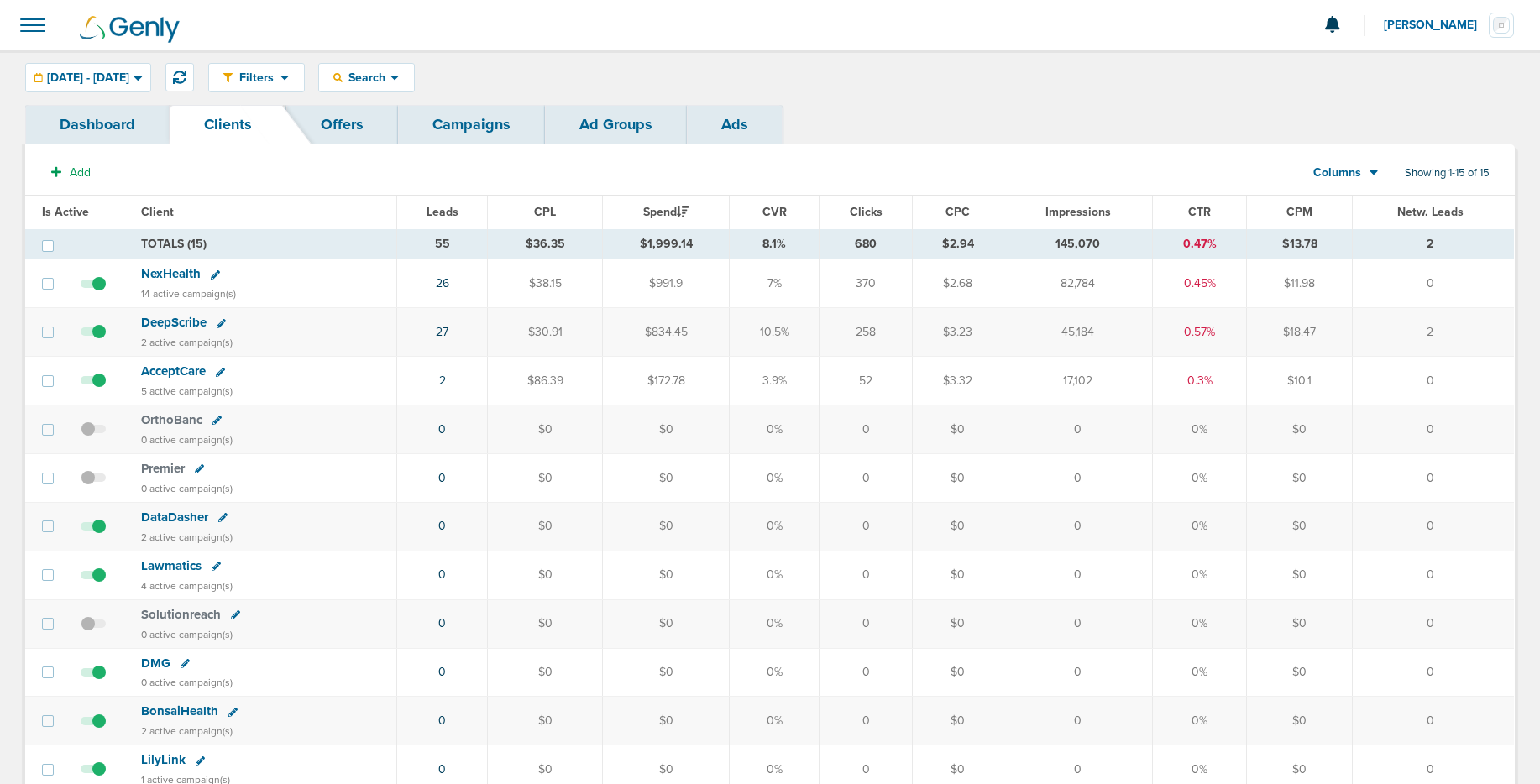
click at [172, 270] on span "NexHealth" at bounding box center [171, 273] width 60 height 15
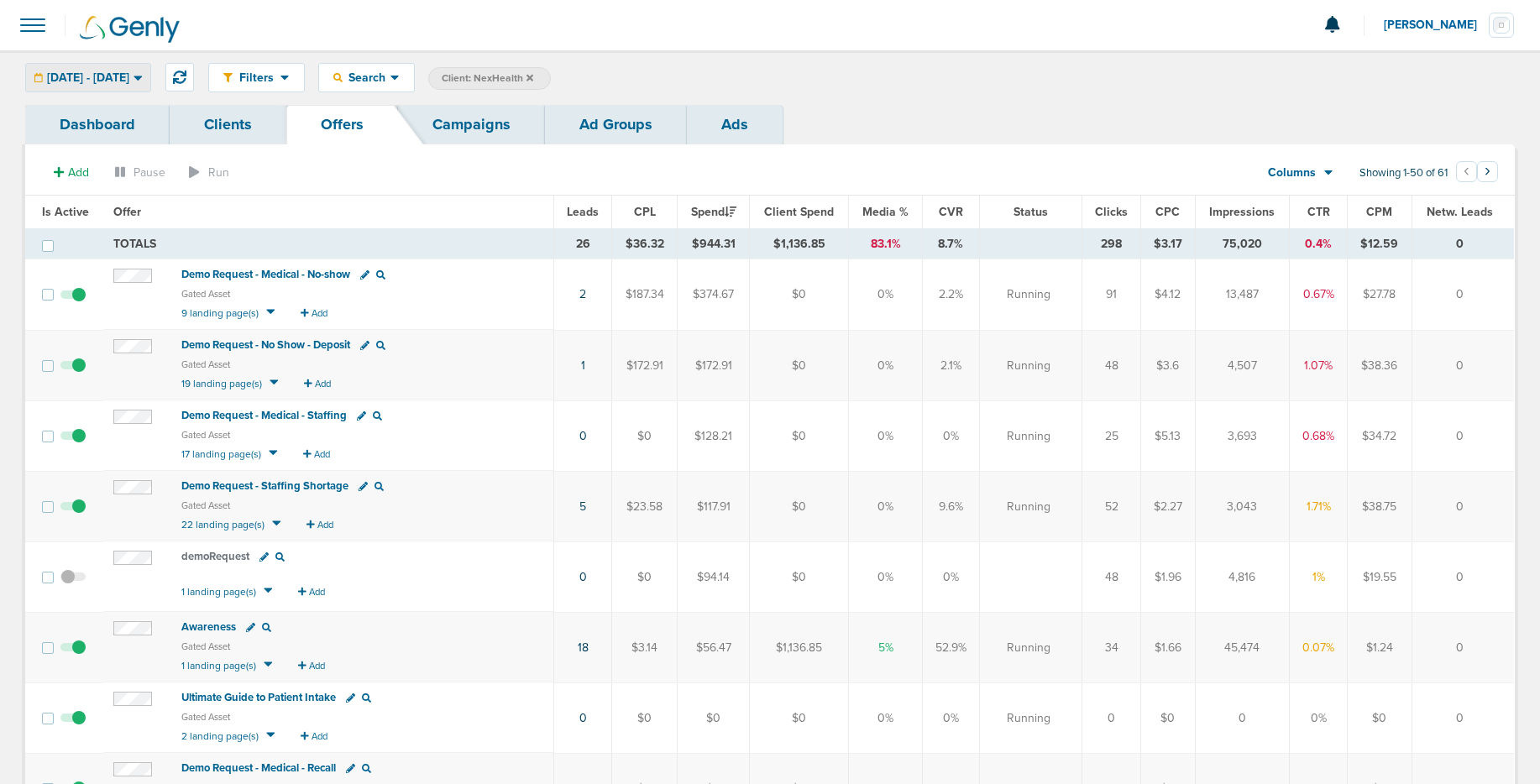
click at [129, 74] on span "[DATE] - [DATE]" at bounding box center [88, 77] width 83 height 12
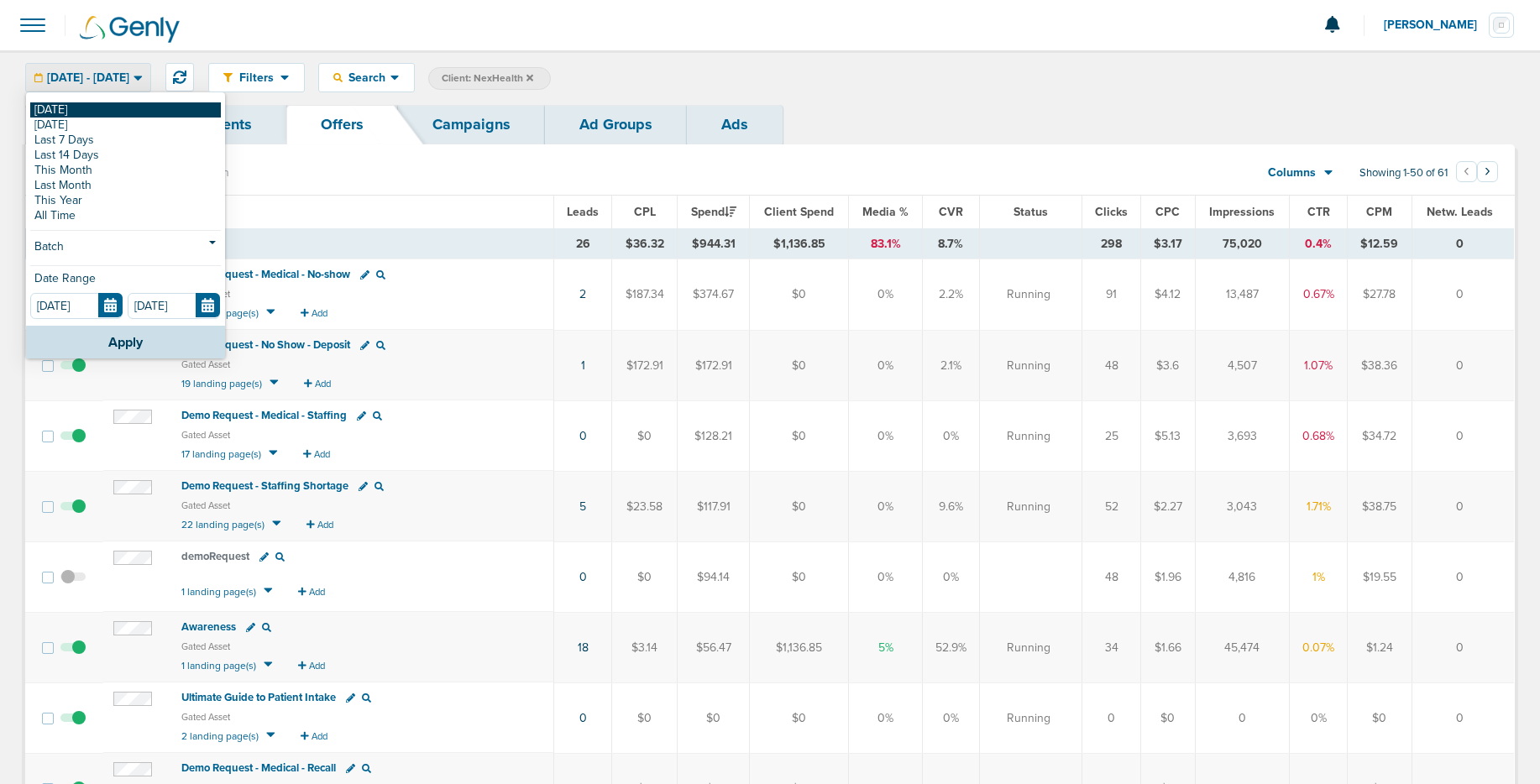
click at [123, 110] on link "[DATE]" at bounding box center [125, 109] width 190 height 15
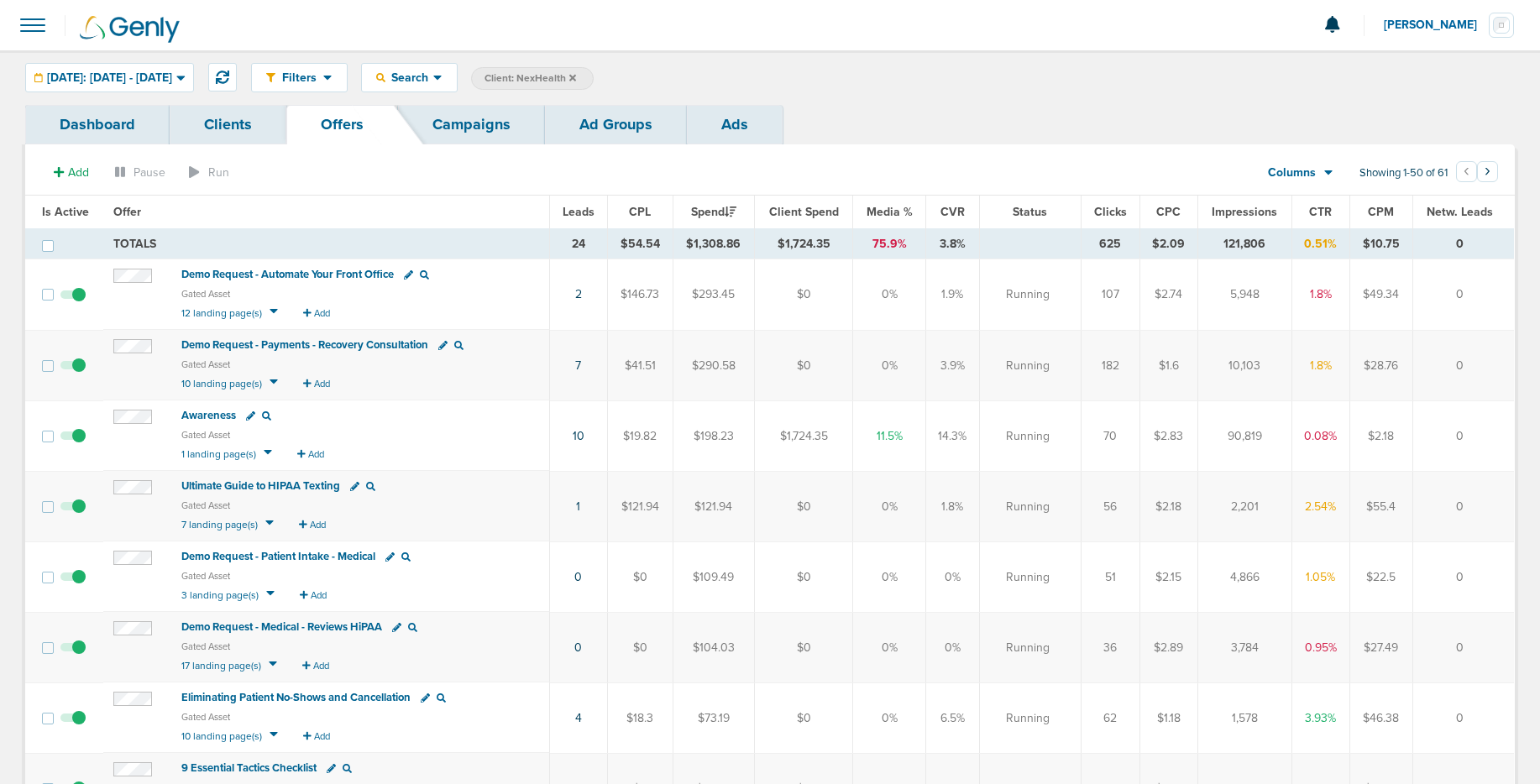
click at [516, 132] on link "Campaigns" at bounding box center [471, 124] width 147 height 39
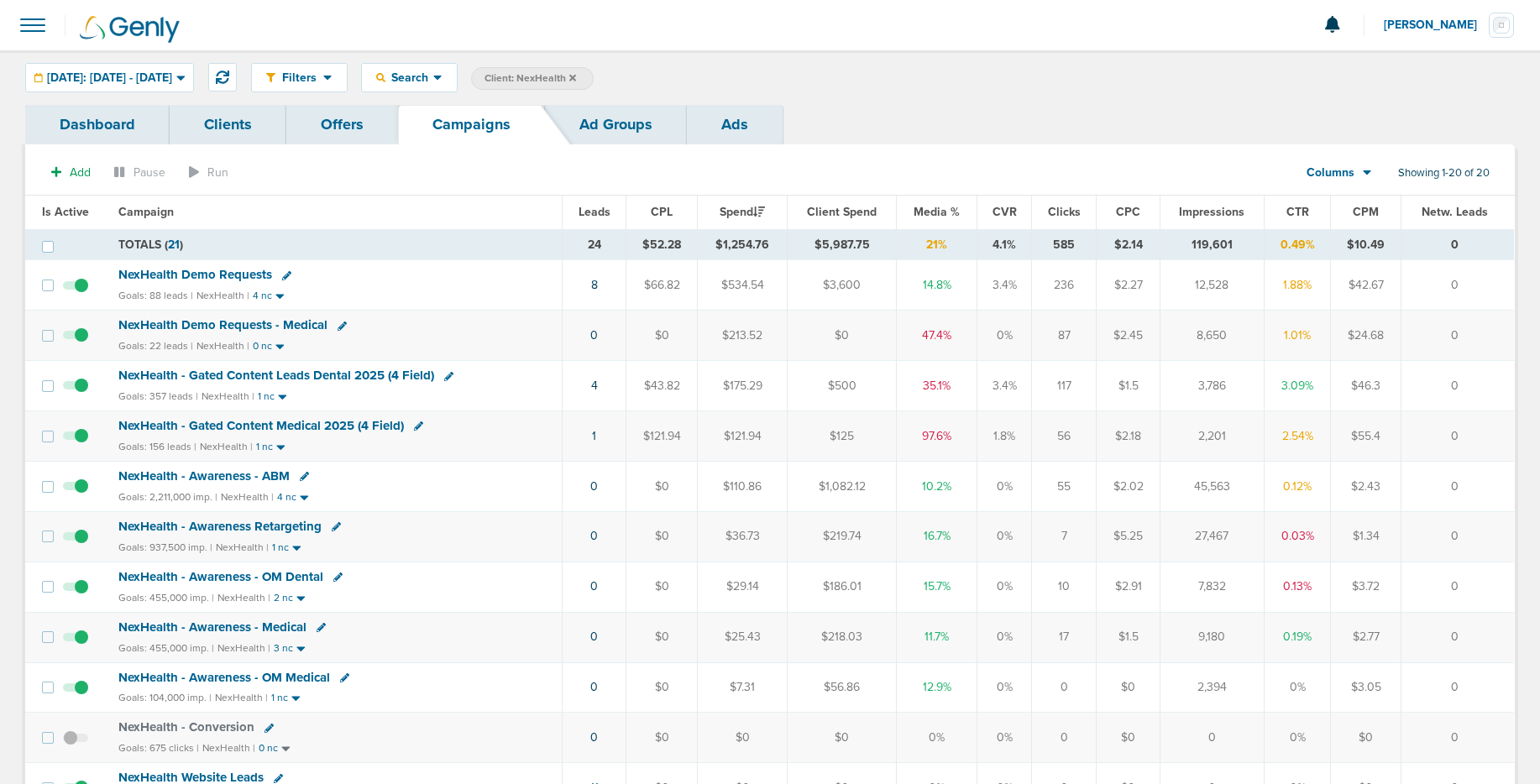
click at [619, 124] on link "Ad Groups" at bounding box center [616, 124] width 142 height 39
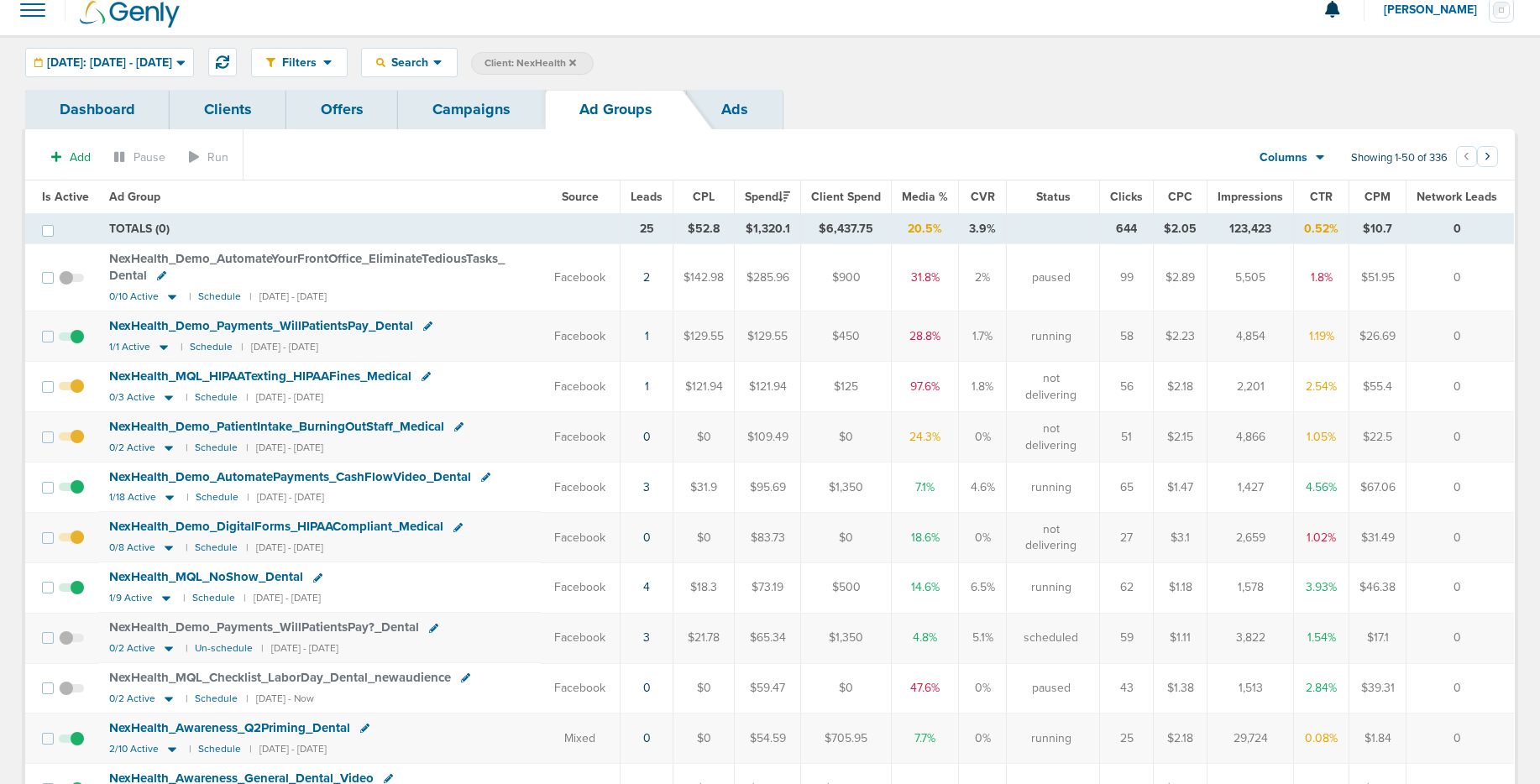
scroll to position [14, 0]
click at [470, 124] on link "Campaigns" at bounding box center [471, 110] width 147 height 39
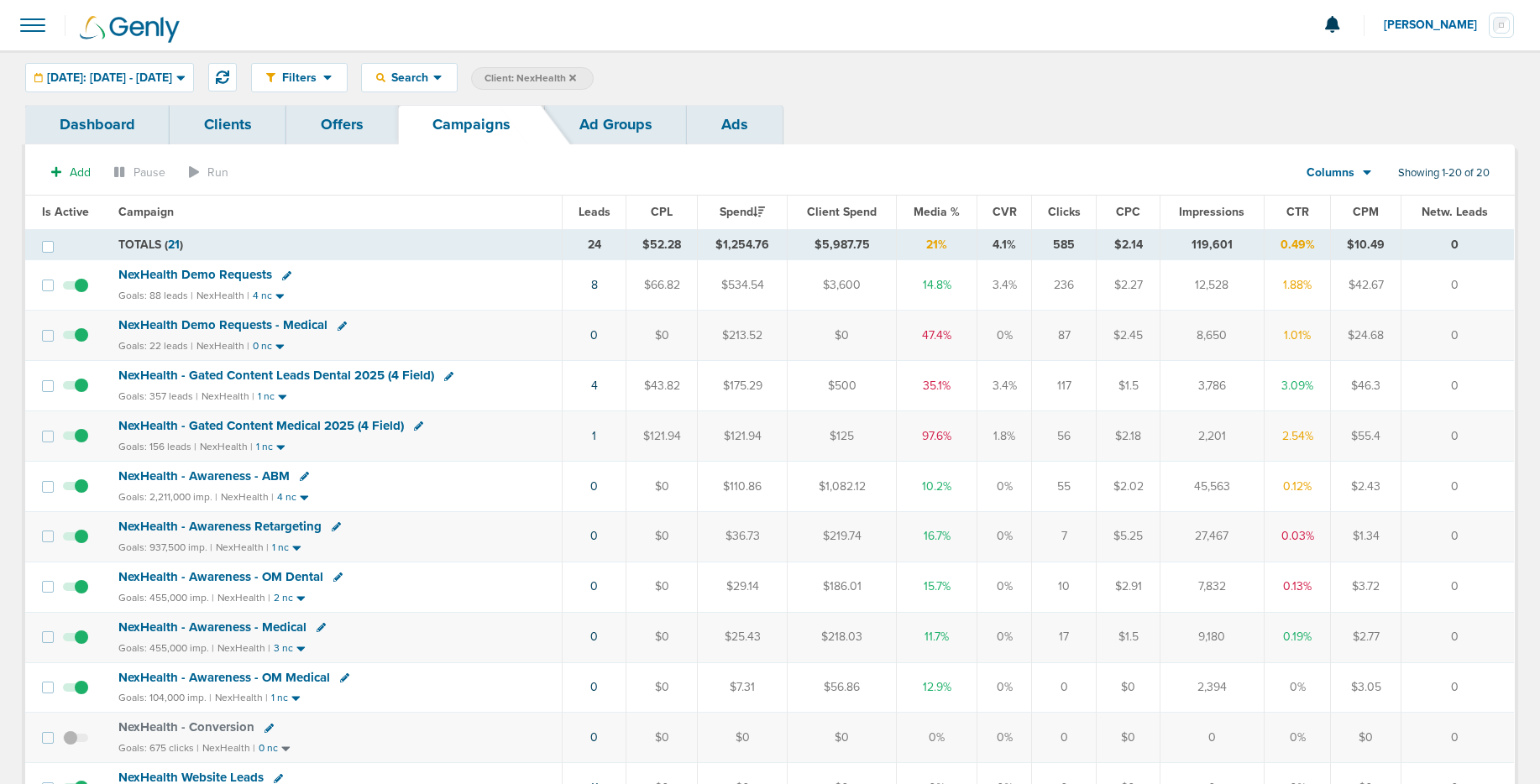
click at [243, 277] on span "NexHealth Demo Requests" at bounding box center [195, 274] width 154 height 15
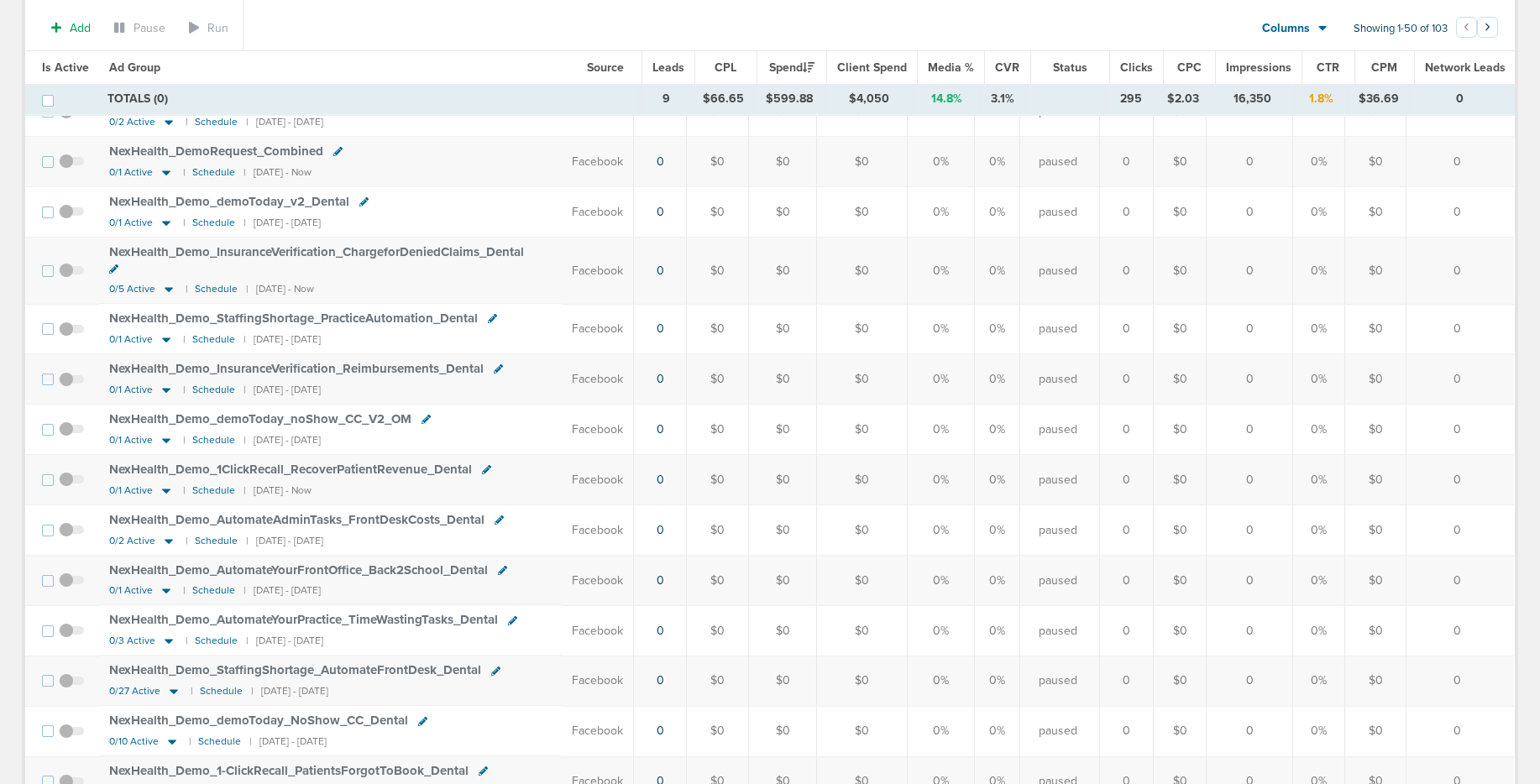
scroll to position [2111, 0]
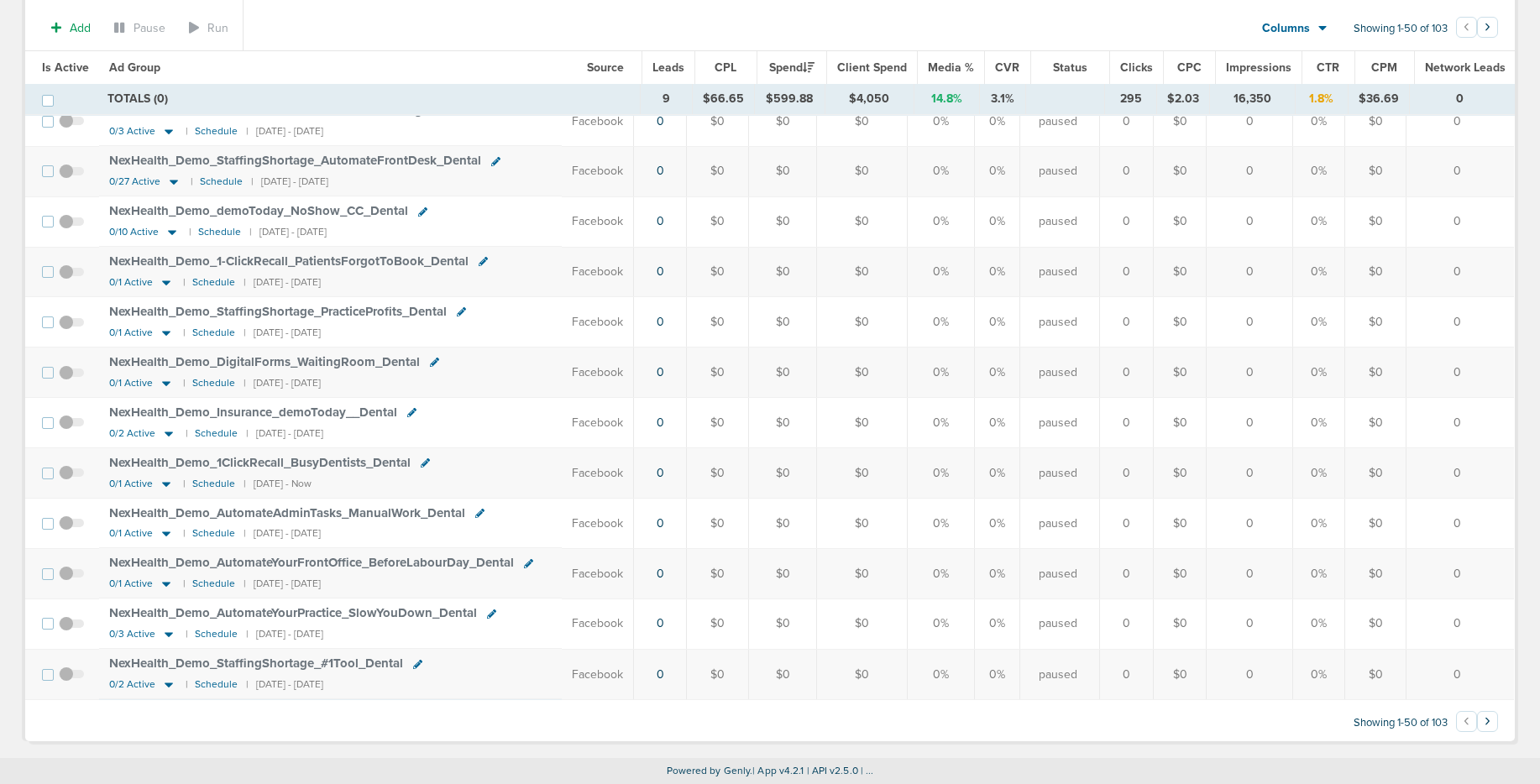
click at [1487, 724] on button "›" at bounding box center [1488, 722] width 21 height 21
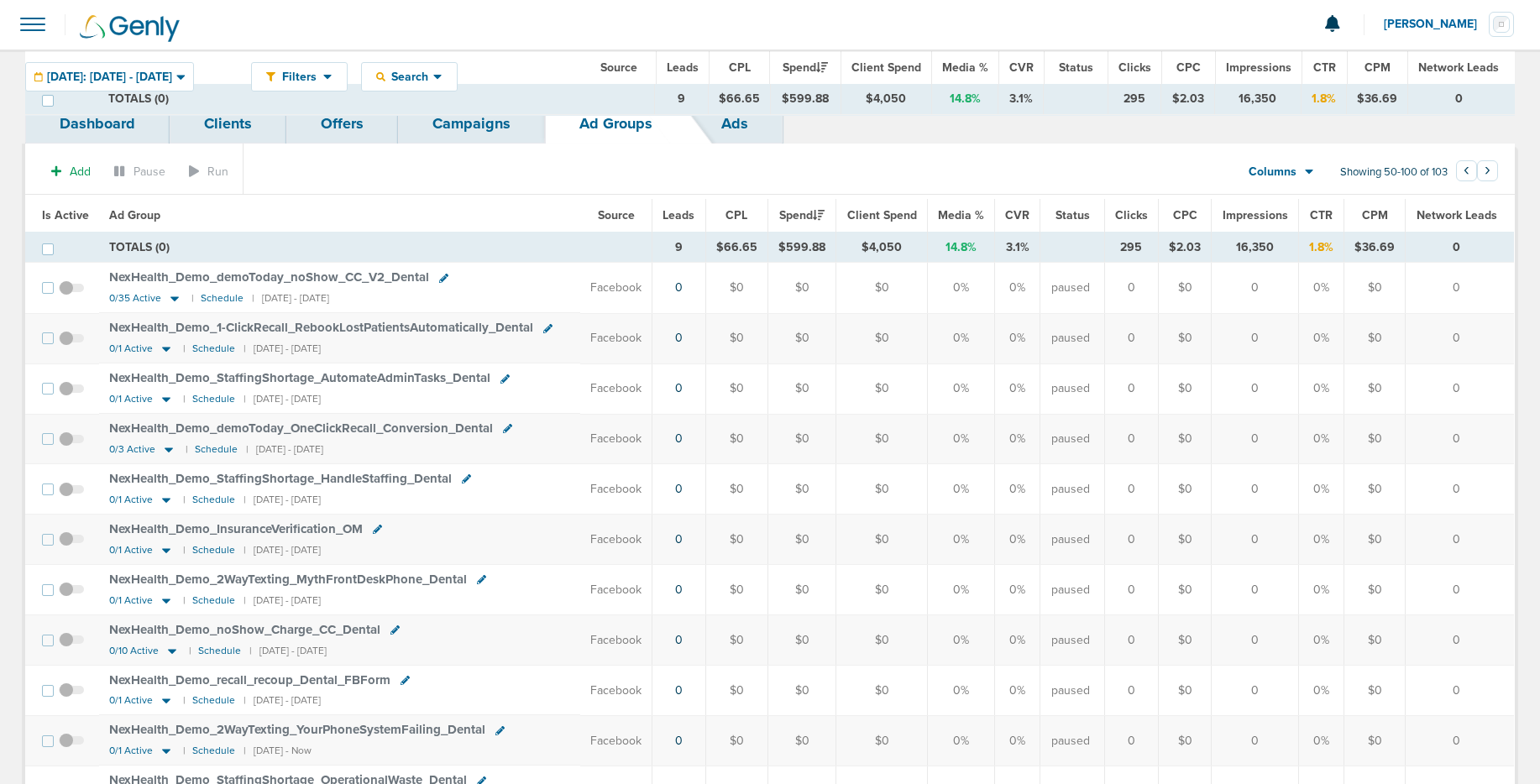
scroll to position [0, 0]
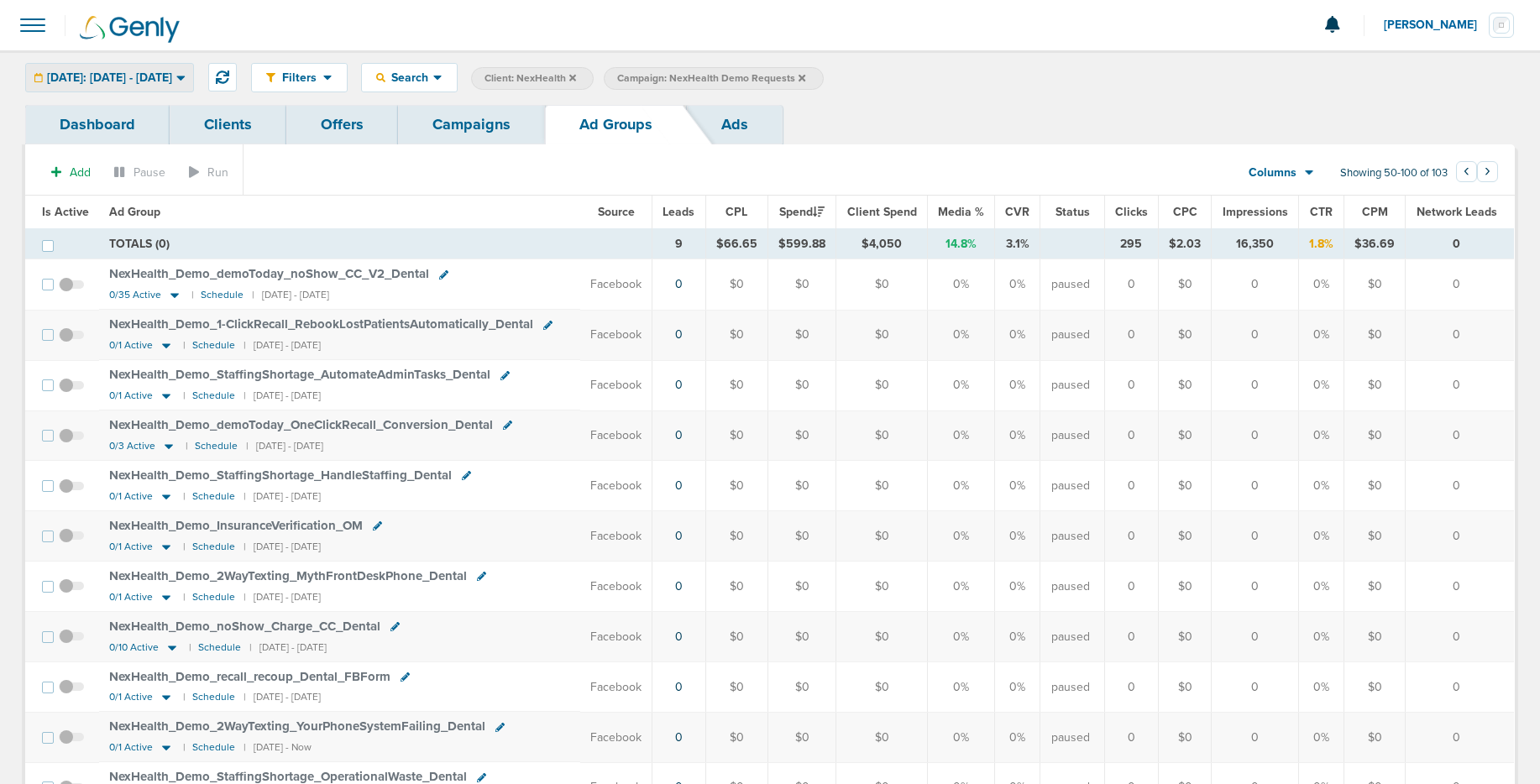
click at [193, 79] on div "Today: 08.26.2025 - 08.26.2025" at bounding box center [109, 77] width 167 height 28
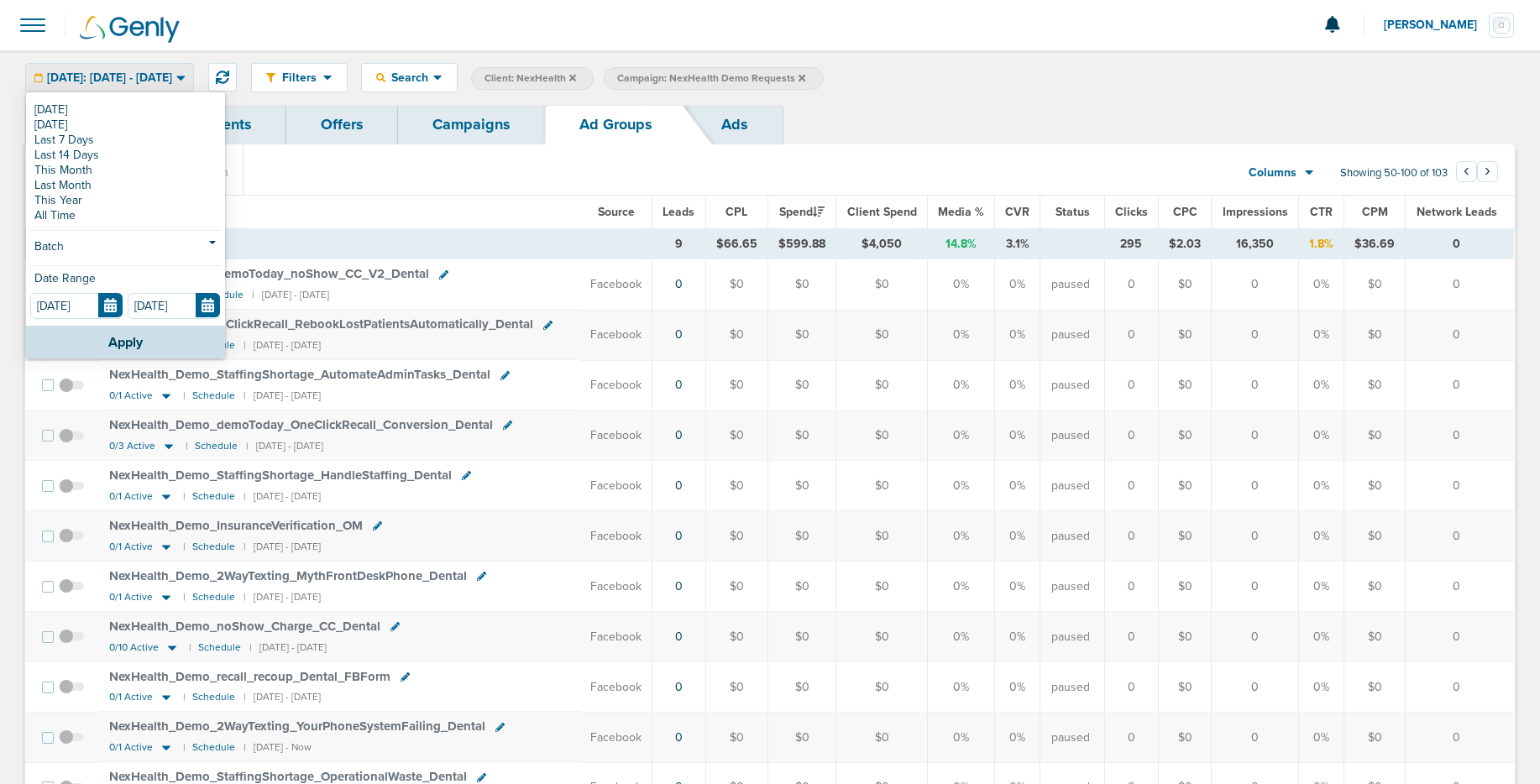
click at [70, 124] on link "[DATE]" at bounding box center [125, 124] width 190 height 15
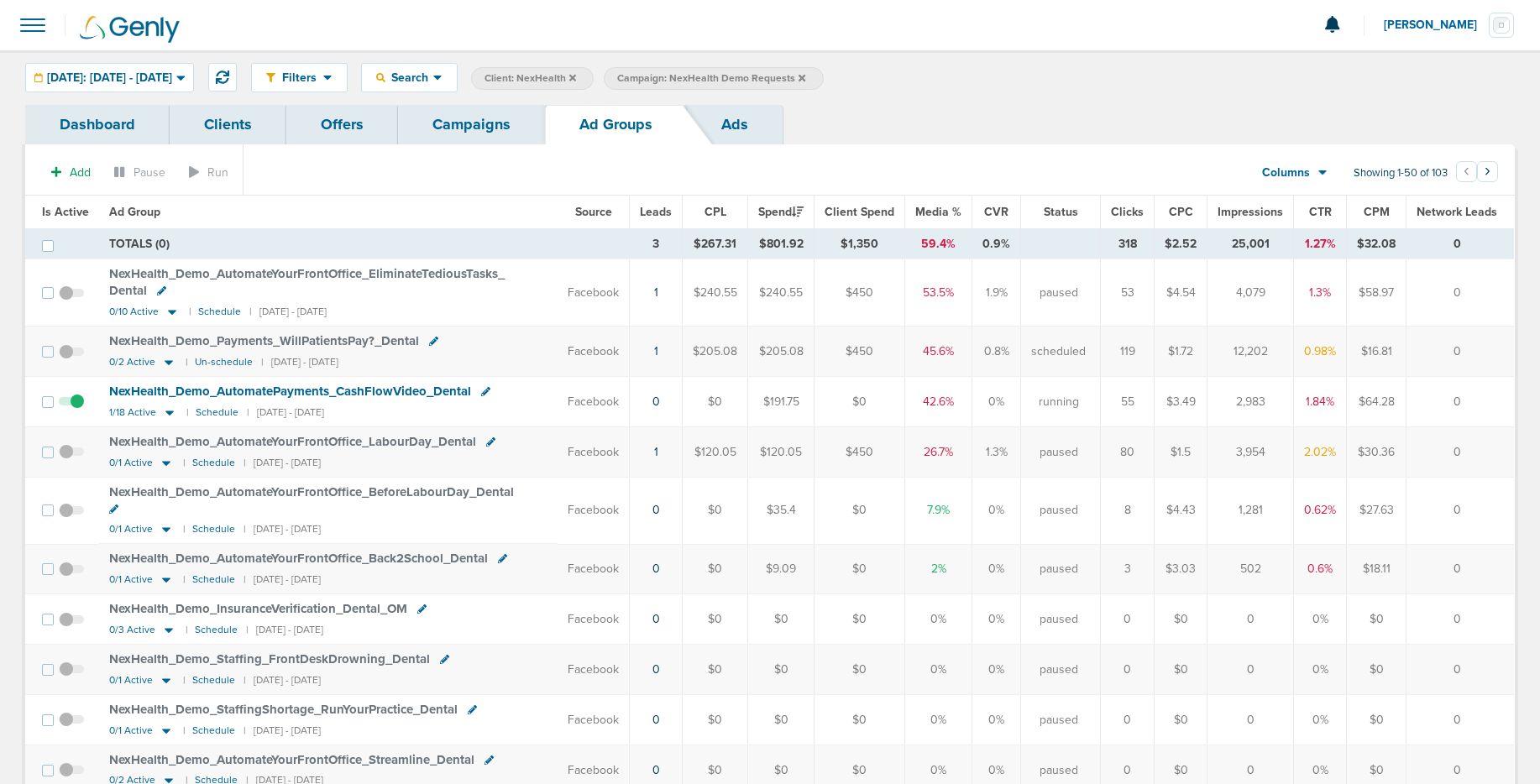
click at [806, 76] on icon at bounding box center [802, 77] width 7 height 10
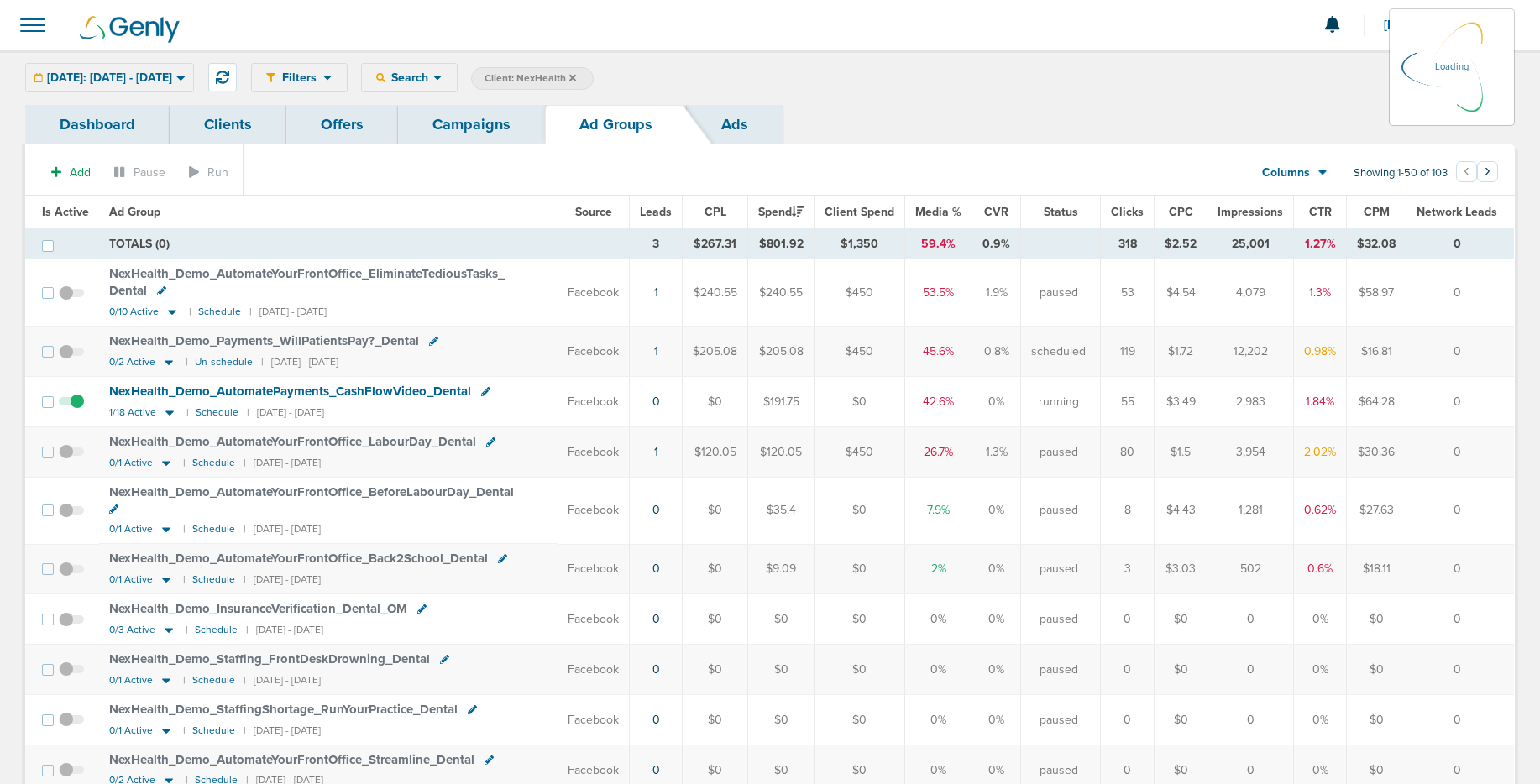
click at [442, 114] on link "Campaigns" at bounding box center [471, 124] width 147 height 39
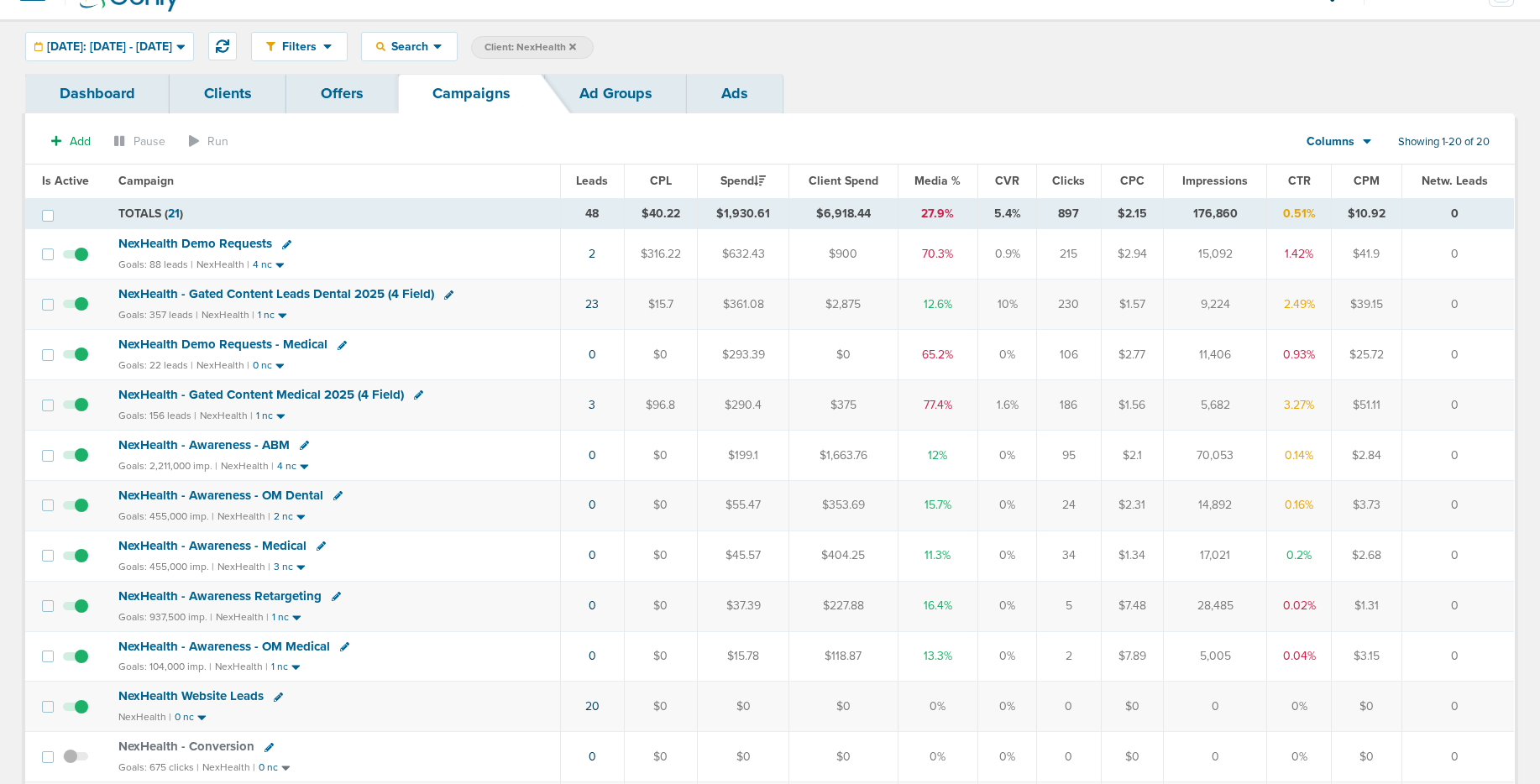
scroll to position [32, 0]
click at [350, 300] on span "NexHealth - Gated Content Leads Dental 2025 (4 Field)" at bounding box center [276, 292] width 316 height 15
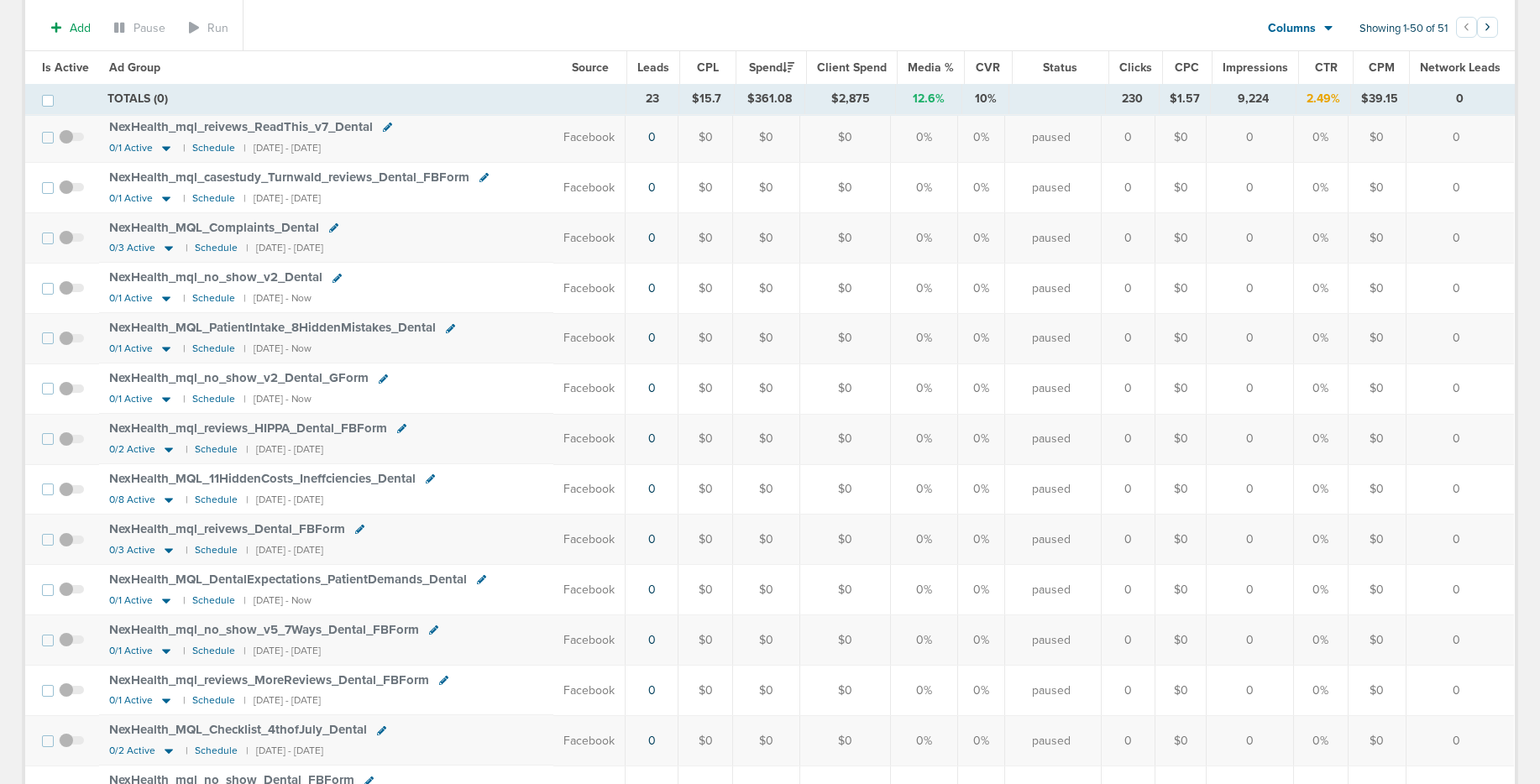
scroll to position [1813, 0]
click at [350, 577] on span "NexHealth_ MQL_ DentalExpectations_ PatientDemands_ Dental" at bounding box center [288, 576] width 357 height 15
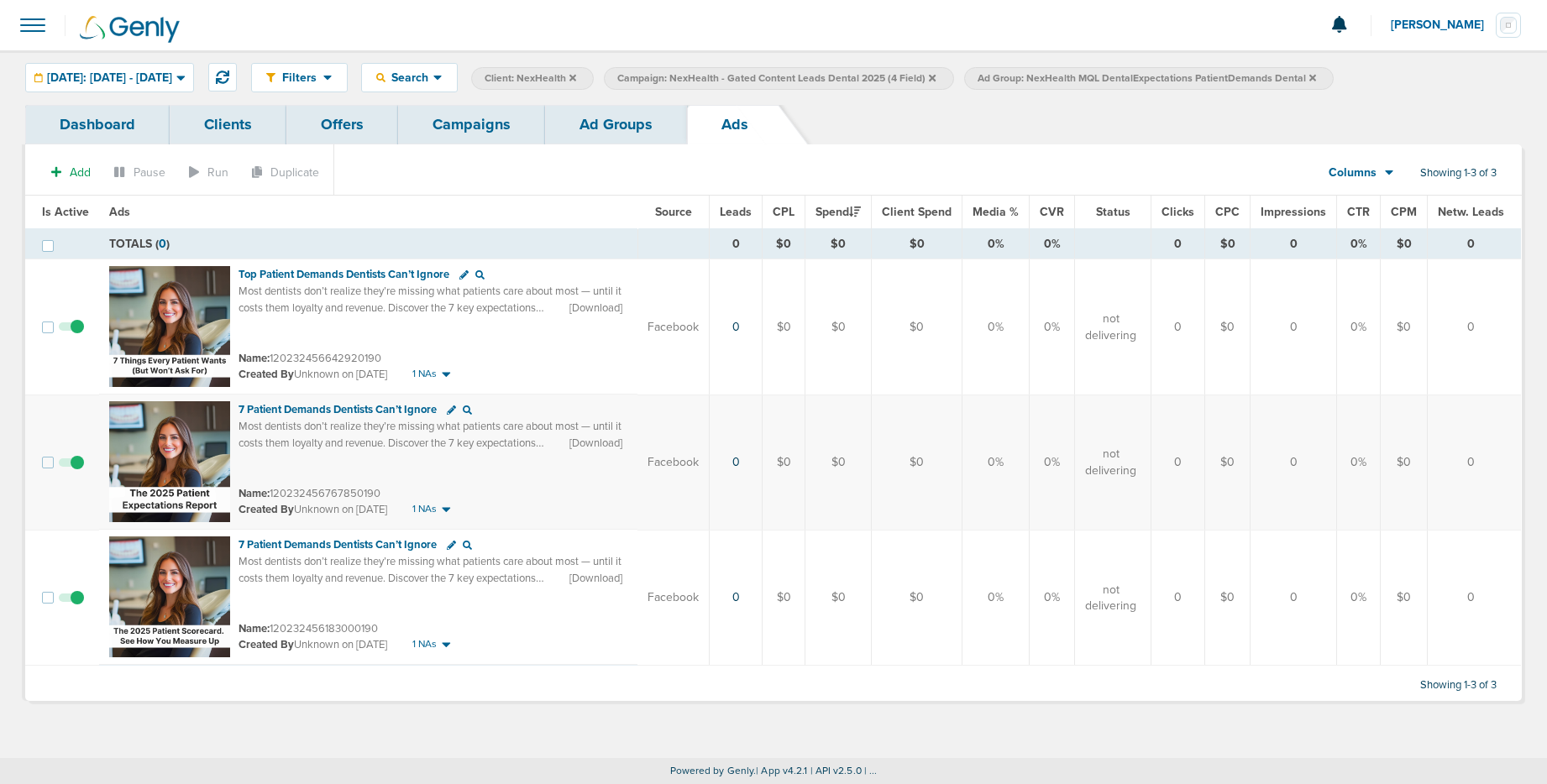
click at [602, 134] on link "Ad Groups" at bounding box center [616, 124] width 142 height 39
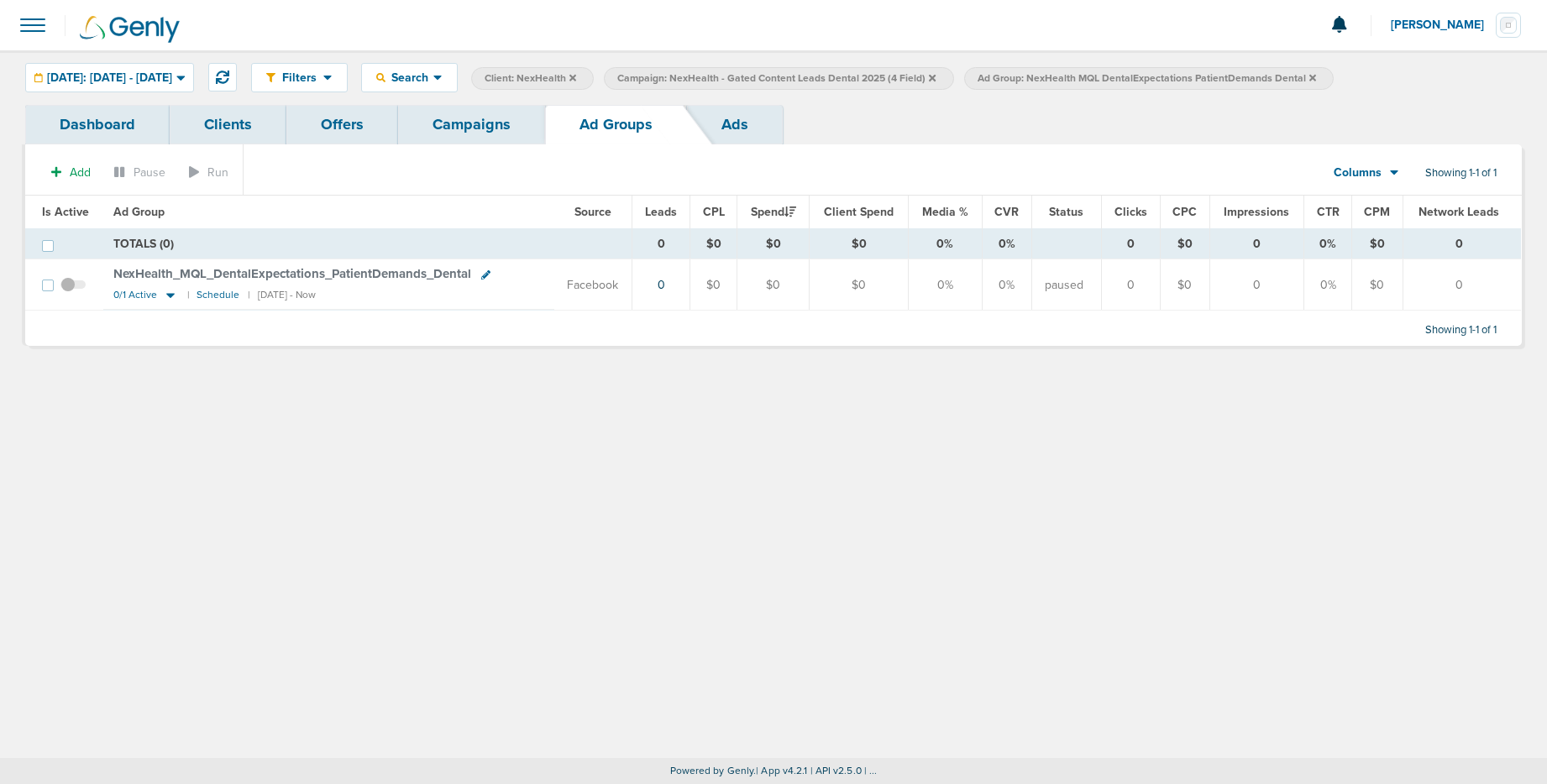
click at [701, 122] on link "Ads" at bounding box center [734, 124] width 96 height 39
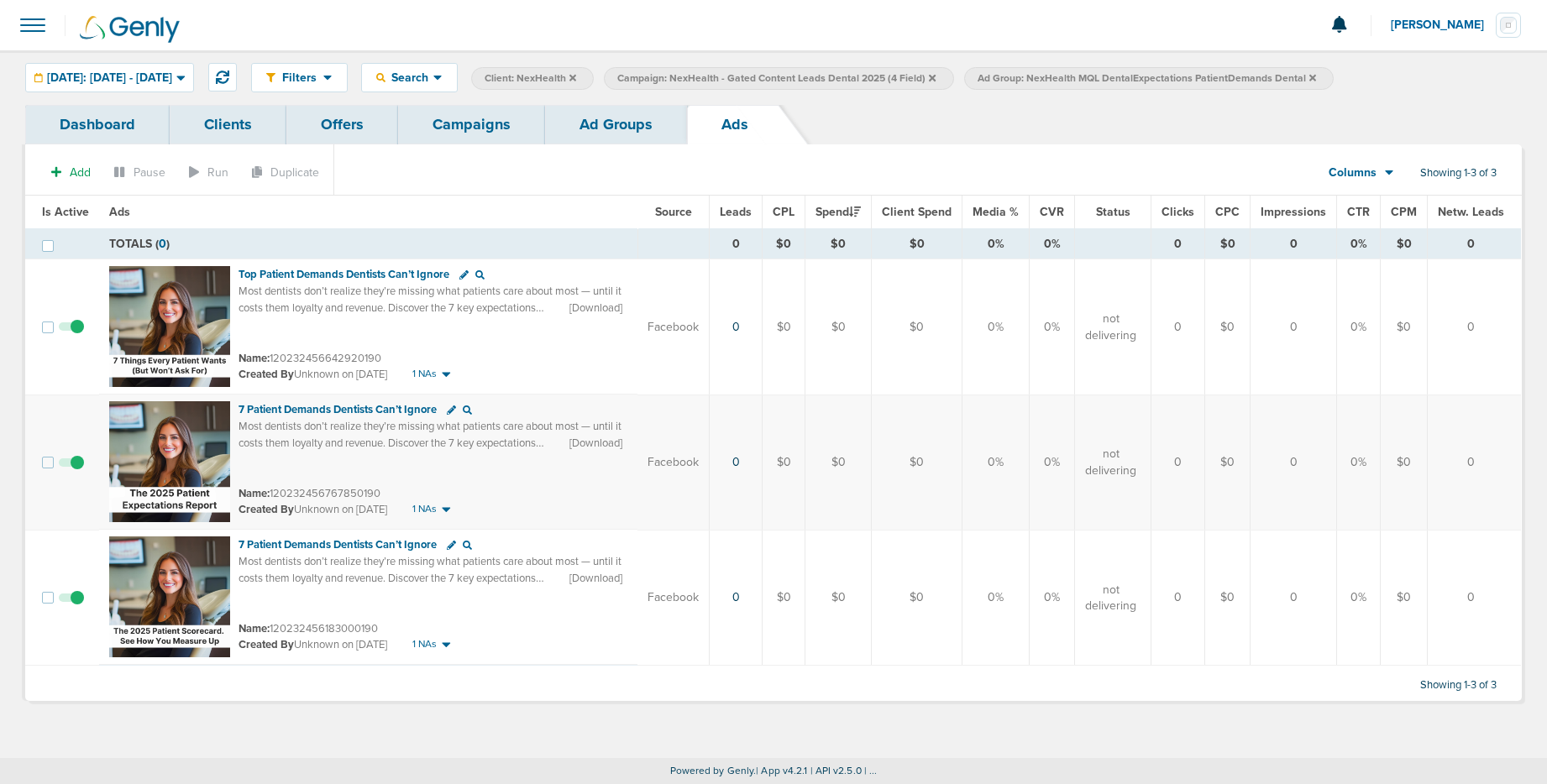
click at [47, 23] on span at bounding box center [33, 26] width 37 height 37
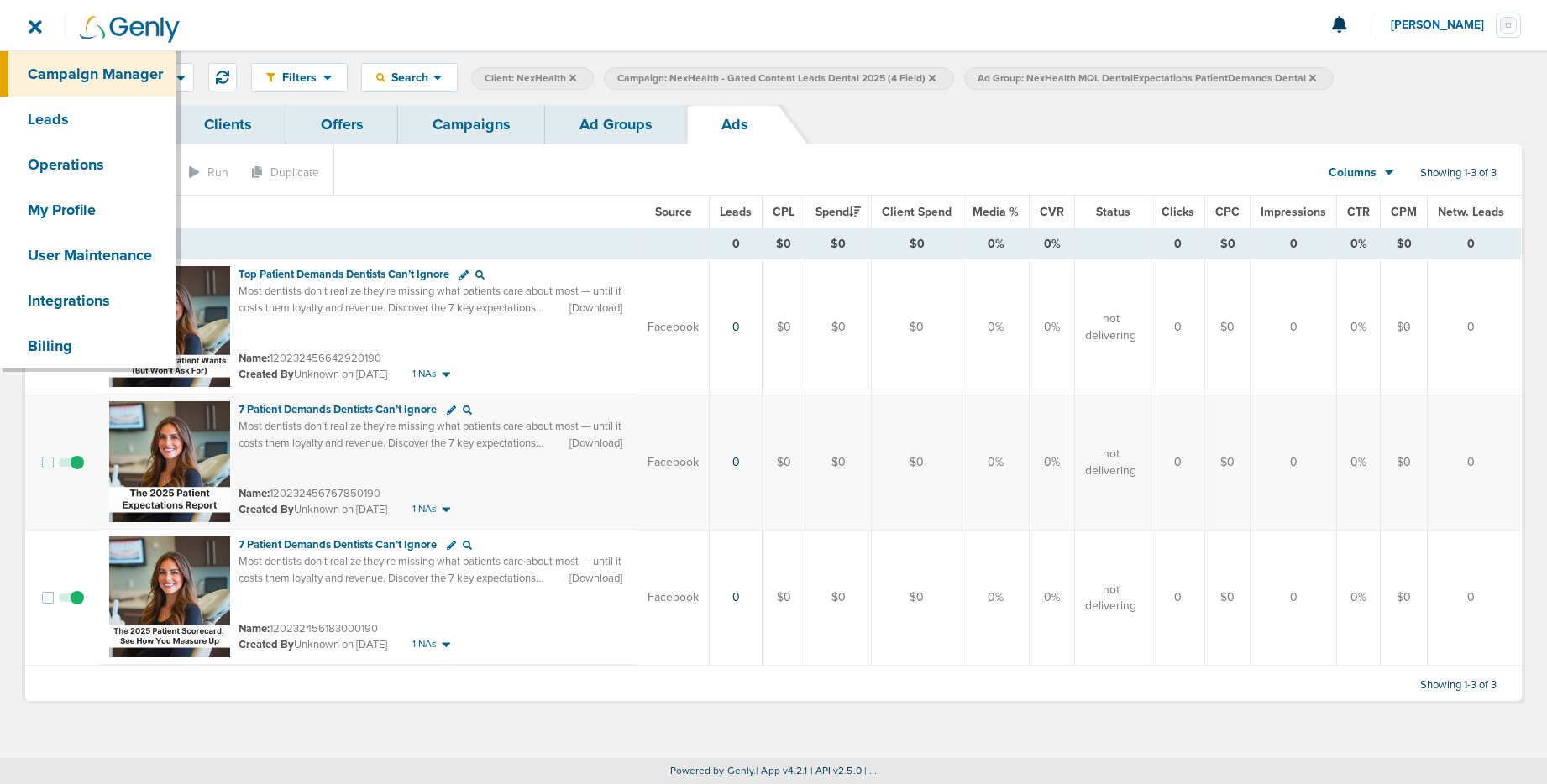
click at [886, 34] on div at bounding box center [774, 25] width 1547 height 51
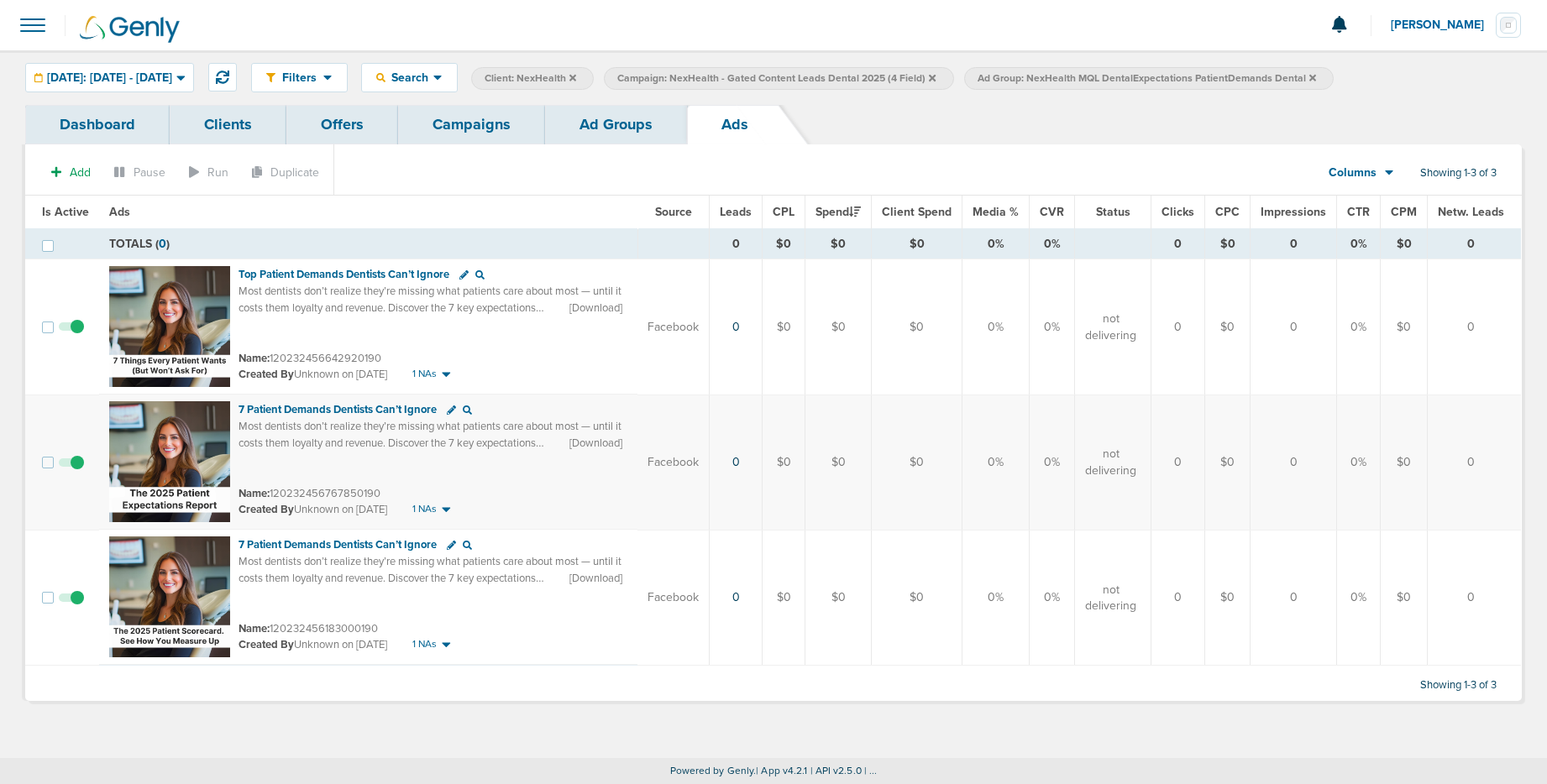
click at [45, 24] on span at bounding box center [33, 26] width 37 height 37
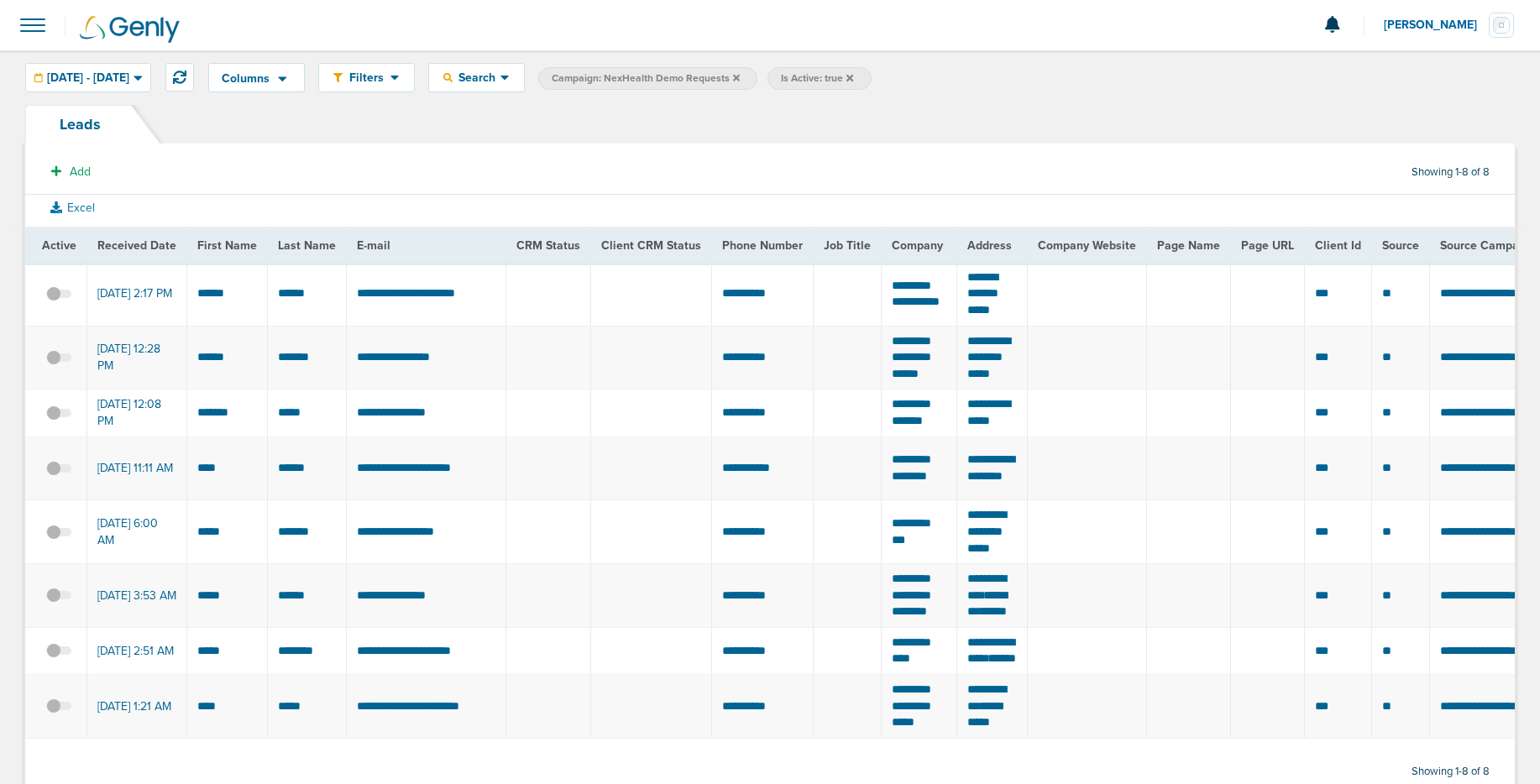
click at [853, 76] on icon at bounding box center [850, 77] width 7 height 7
click at [853, 79] on icon at bounding box center [850, 77] width 7 height 7
click at [853, 81] on icon at bounding box center [850, 77] width 7 height 10
